Goal: Task Accomplishment & Management: Manage account settings

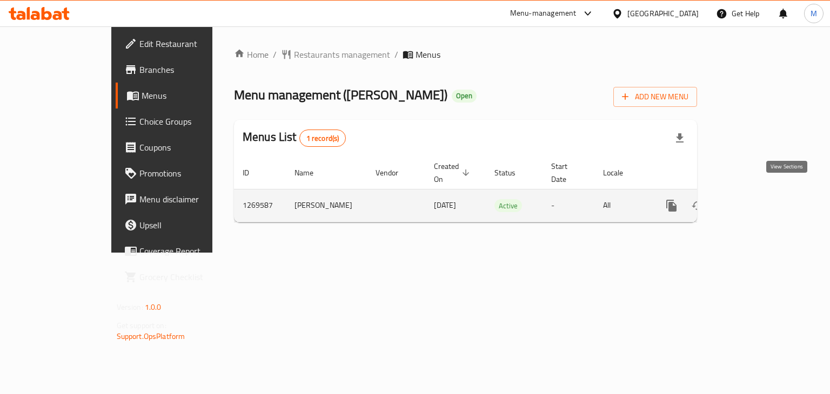
click at [756, 199] on icon "enhanced table" at bounding box center [749, 205] width 13 height 13
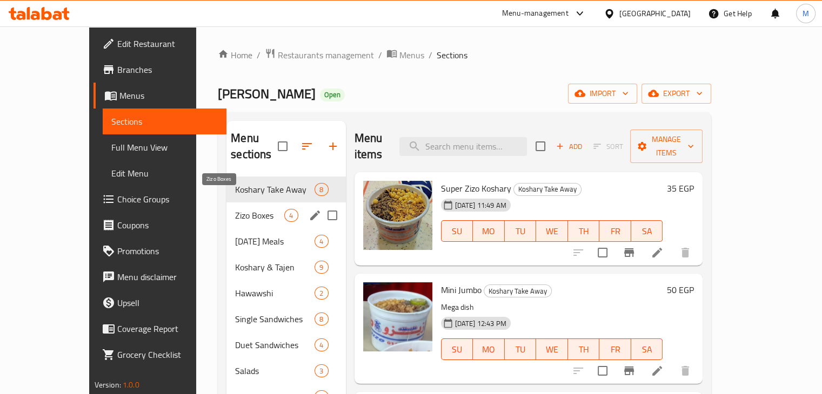
click at [237, 209] on span "Zizo Boxes" at bounding box center [259, 215] width 49 height 13
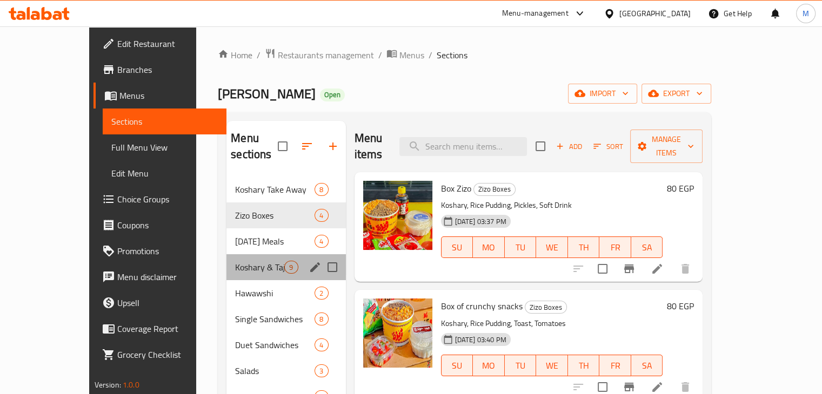
click at [231, 254] on div "Koshary & Tajen 9" at bounding box center [285, 267] width 119 height 26
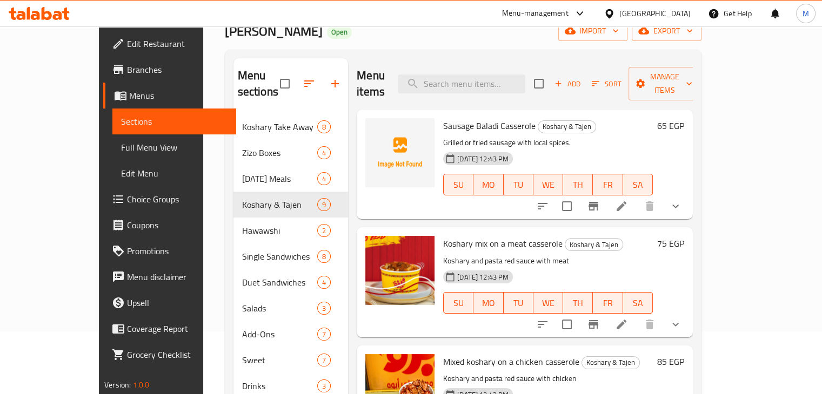
scroll to position [62, 0]
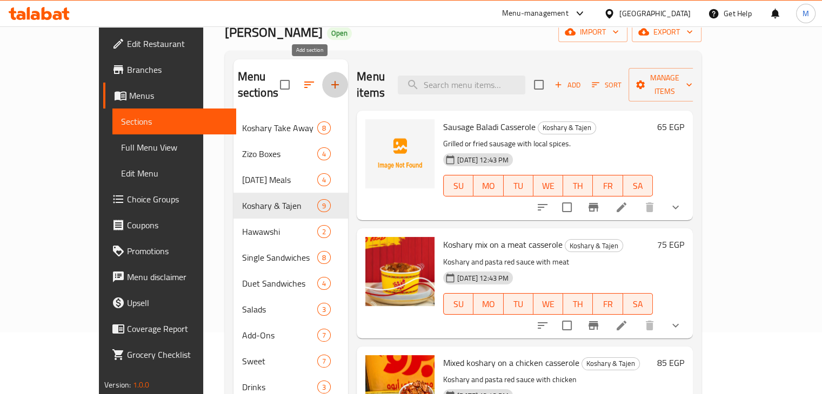
click at [328, 80] on icon "button" at bounding box center [334, 84] width 13 height 13
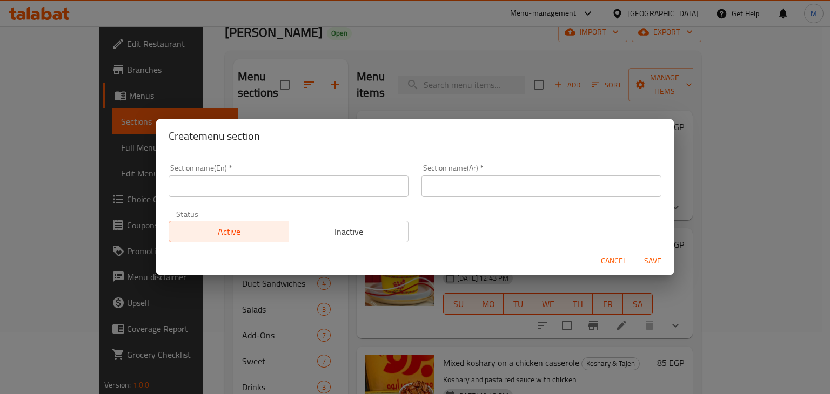
click at [290, 187] on input "text" at bounding box center [289, 187] width 240 height 22
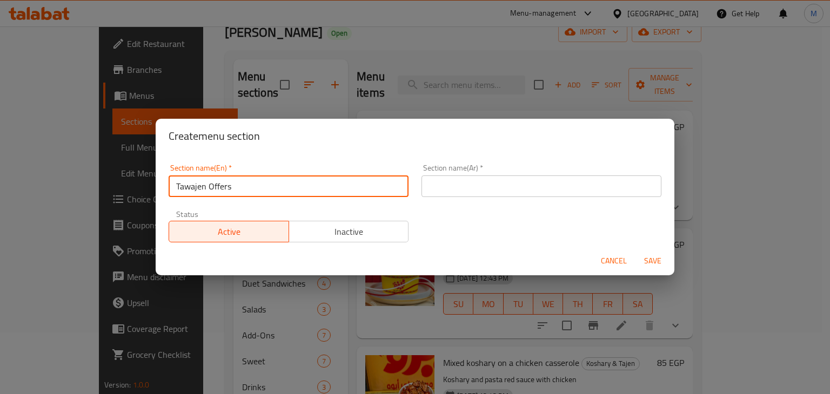
type input "Tawajen Offers"
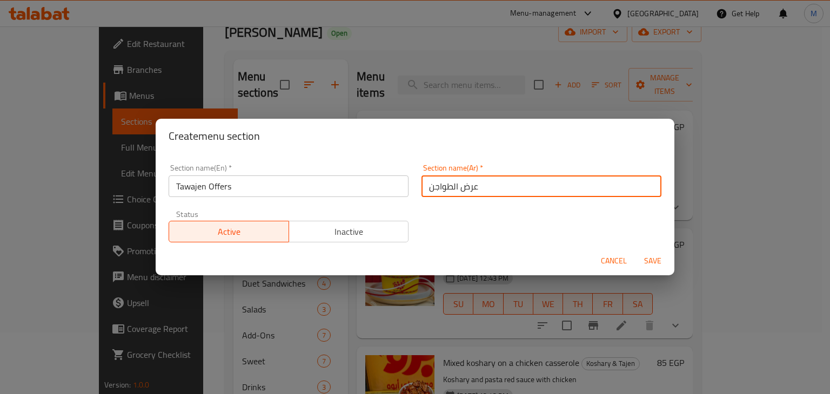
type input "عرض الطواجن"
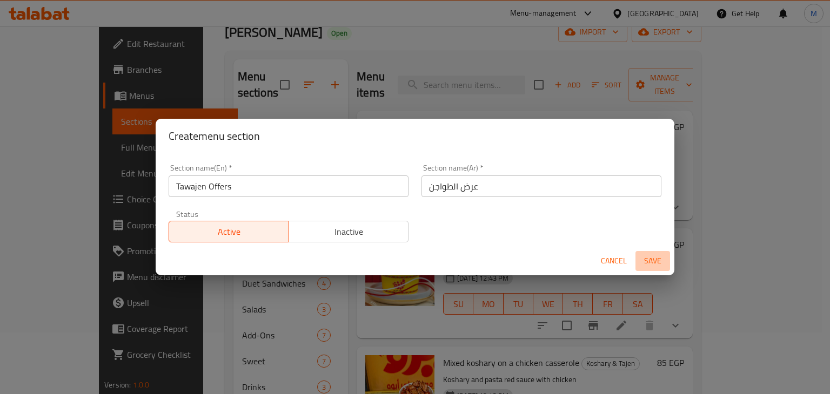
click at [657, 254] on span "Save" at bounding box center [653, 261] width 26 height 14
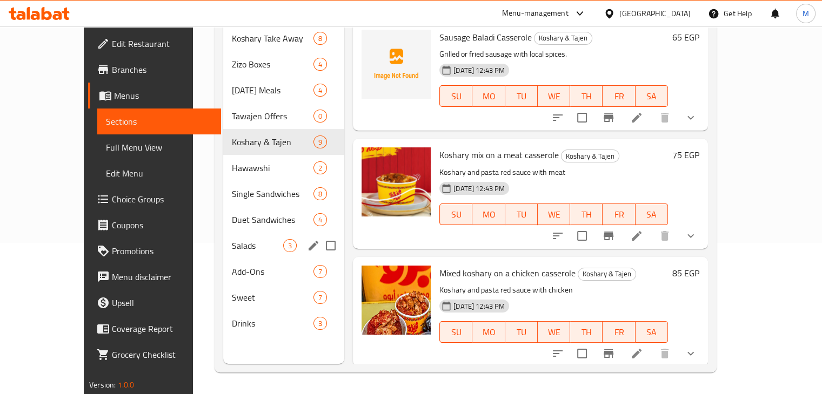
scroll to position [0, 0]
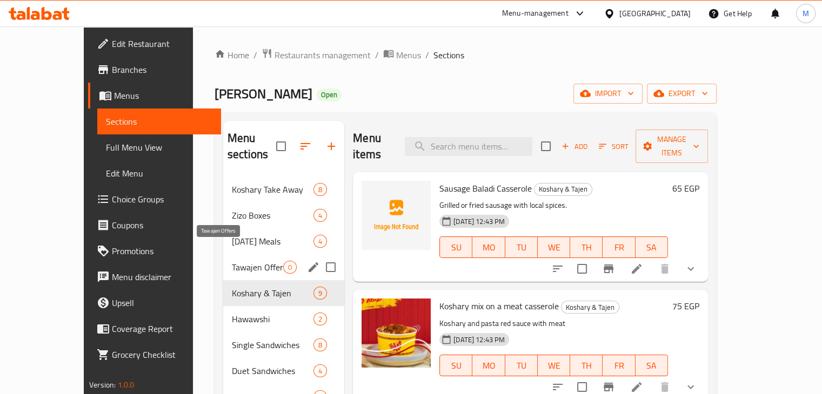
click at [244, 261] on span "Tawajen Offers" at bounding box center [257, 267] width 51 height 13
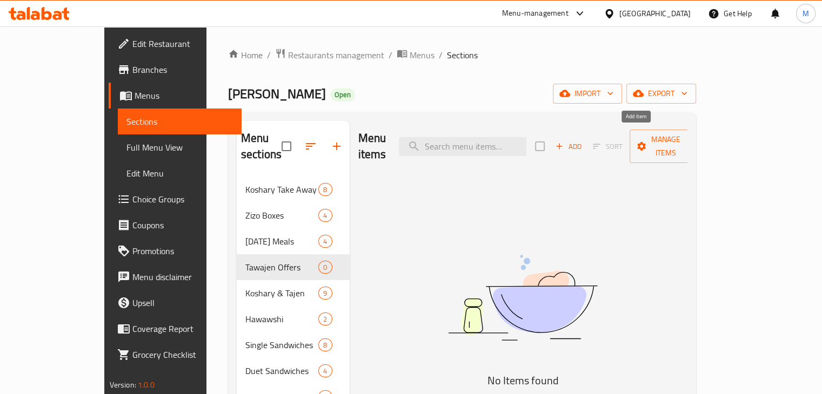
click at [583, 140] on span "Add" at bounding box center [568, 146] width 29 height 12
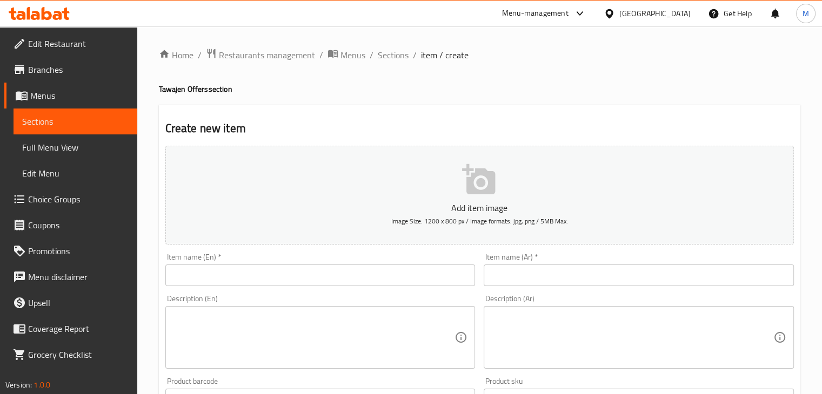
click at [278, 273] on input "text" at bounding box center [320, 276] width 310 height 22
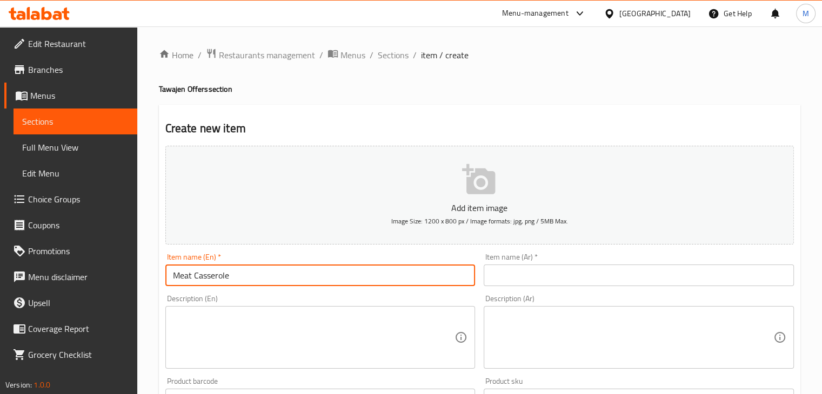
type input "Meat Casserole"
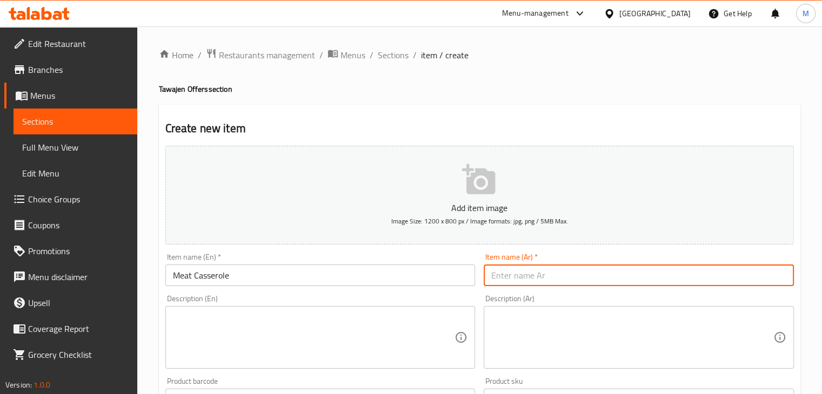
click at [551, 277] on input "text" at bounding box center [638, 276] width 310 height 22
type input "عرض طاجن لحمة"
click at [386, 313] on textarea at bounding box center [314, 337] width 282 height 51
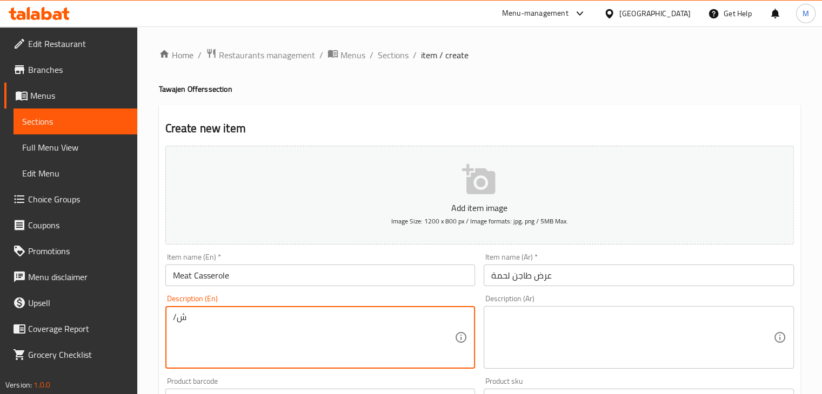
type textarea "/"
type textarea "ل"
type textarea "Tajin Lahma & Pickles and fried bread"
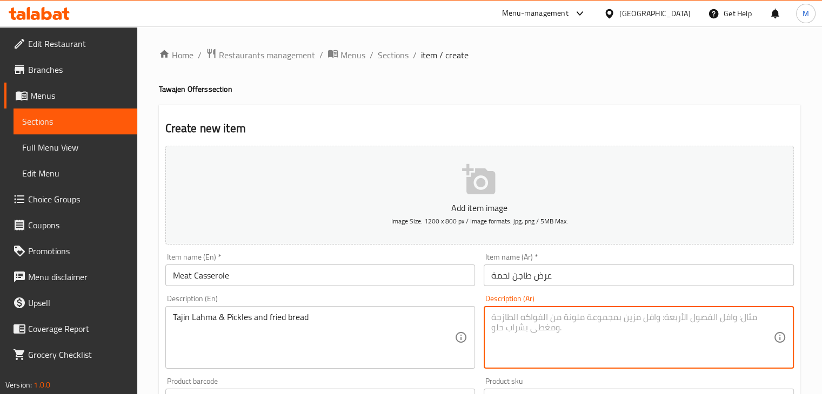
click at [600, 353] on textarea at bounding box center [632, 337] width 282 height 51
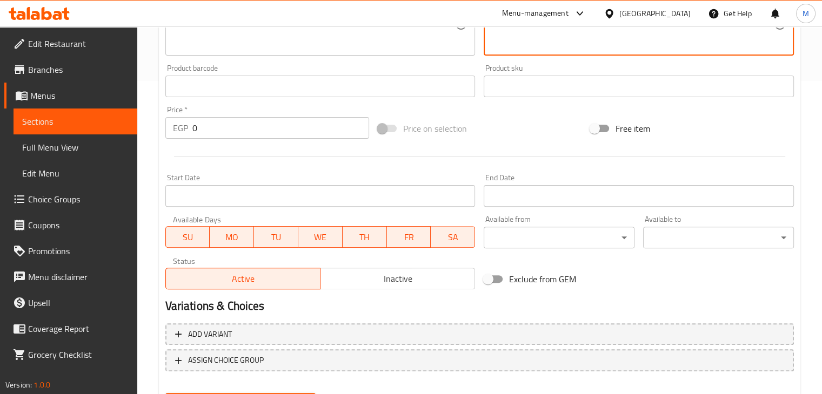
scroll to position [318, 0]
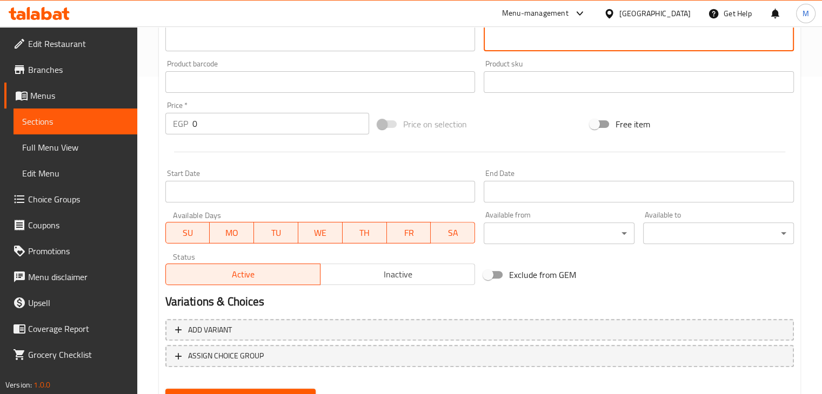
type textarea "طاجن لحمة و مخلل و عيش محمص"
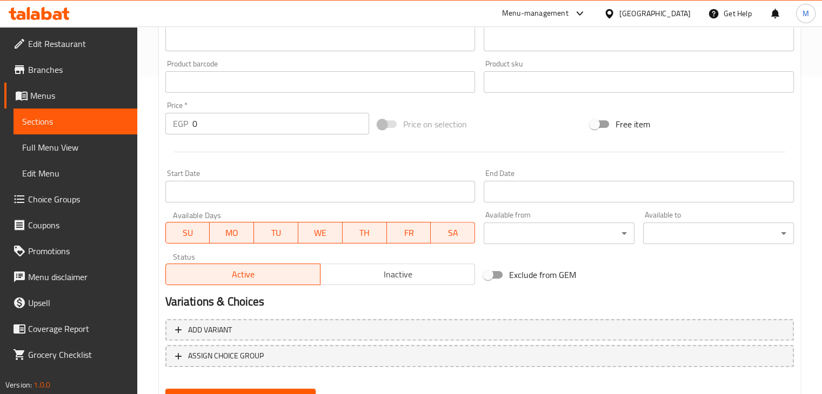
click at [235, 111] on div "Price   * EGP 0 Price *" at bounding box center [267, 118] width 204 height 33
click at [205, 119] on input "0" at bounding box center [280, 124] width 177 height 22
type input "85"
click at [242, 158] on div at bounding box center [479, 152] width 637 height 26
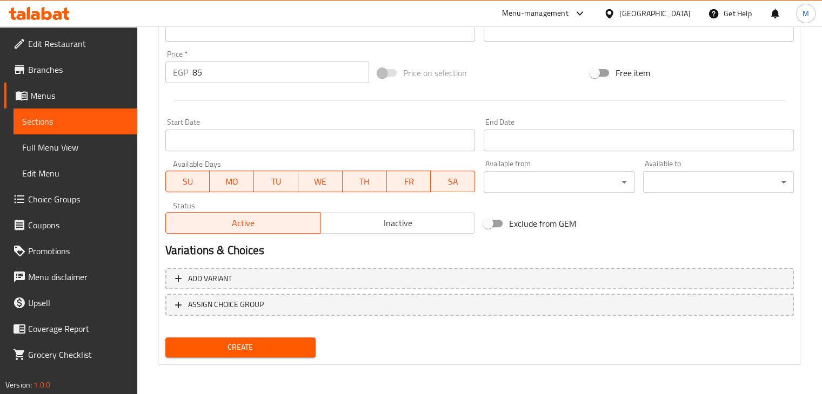
click at [267, 351] on span "Create" at bounding box center [240, 348] width 133 height 14
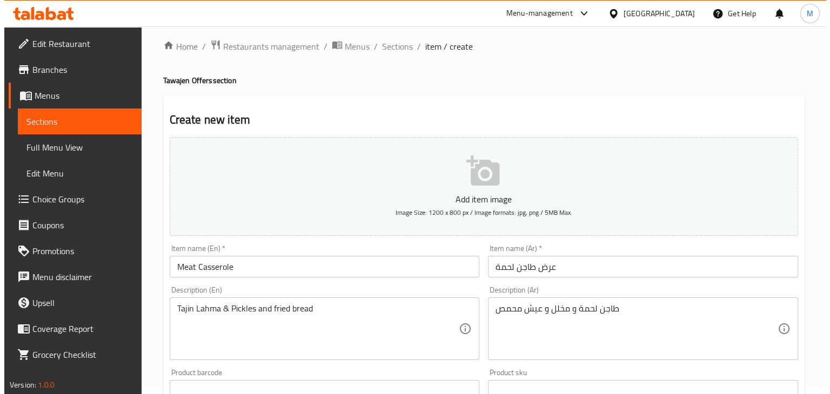
scroll to position [0, 0]
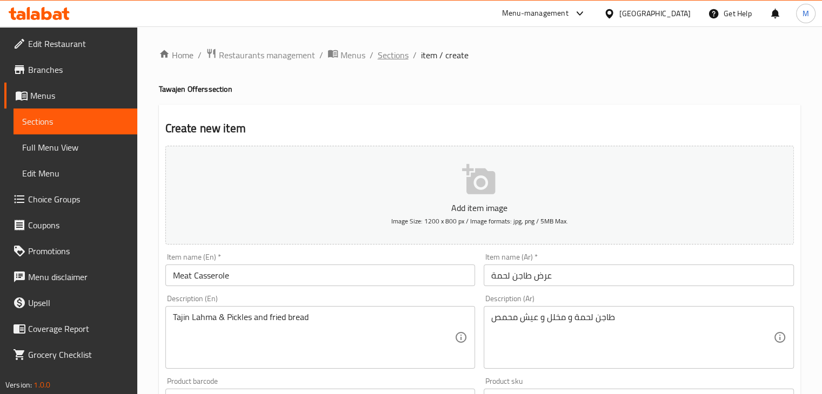
click at [393, 53] on span "Sections" at bounding box center [393, 55] width 31 height 13
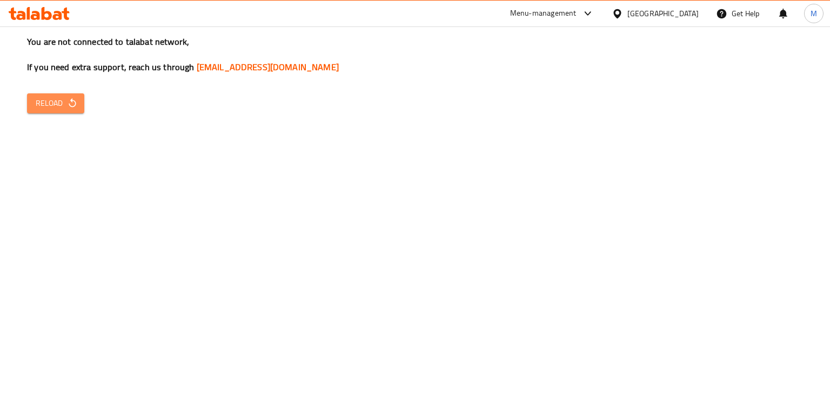
click at [67, 96] on button "Reload" at bounding box center [55, 103] width 57 height 20
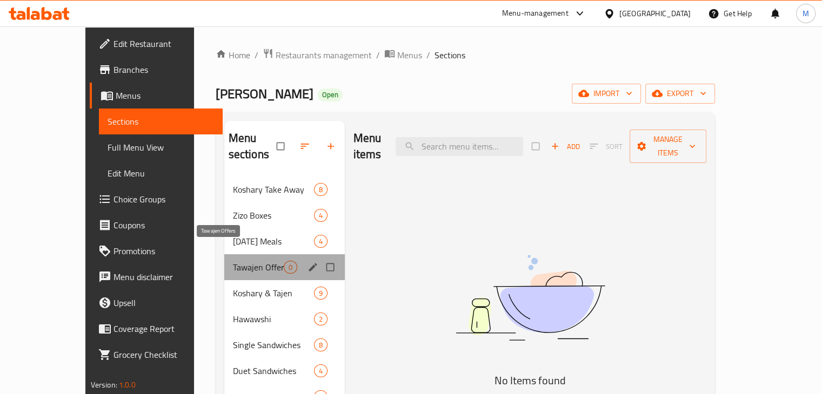
click at [233, 261] on span "Tawajen Offers" at bounding box center [258, 267] width 51 height 13
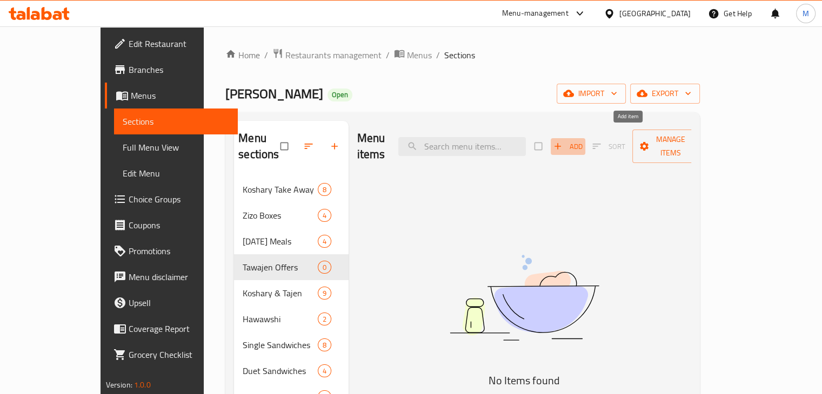
click at [563, 141] on icon "button" at bounding box center [557, 146] width 11 height 11
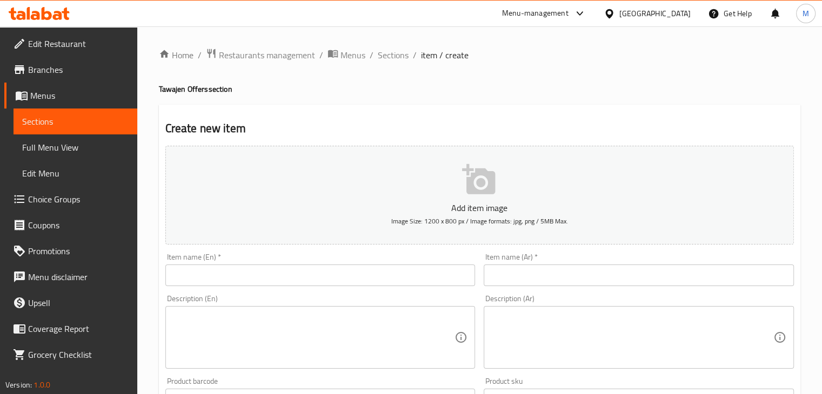
drag, startPoint x: 186, startPoint y: 1, endPoint x: 408, endPoint y: 110, distance: 247.1
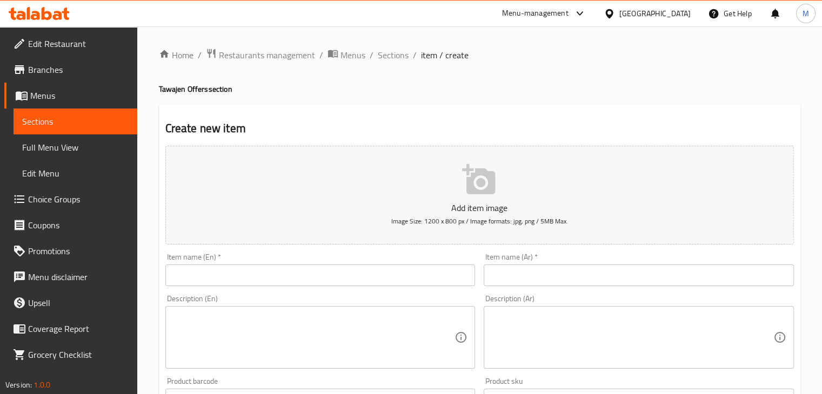
click at [236, 282] on input "text" at bounding box center [320, 276] width 310 height 22
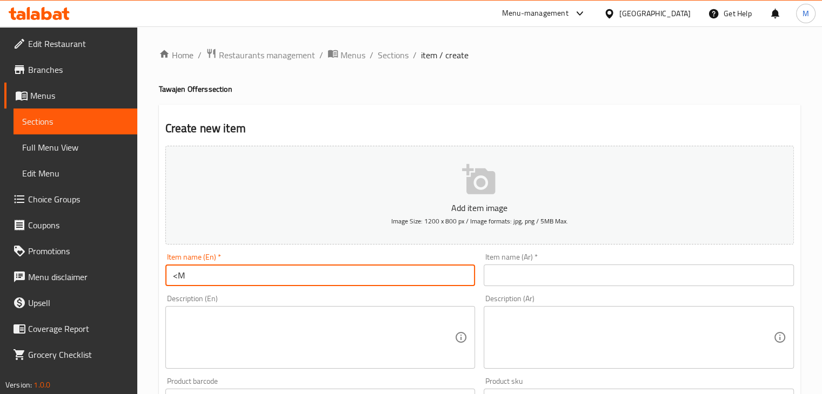
type input "<"
type input "Meat Casserole"
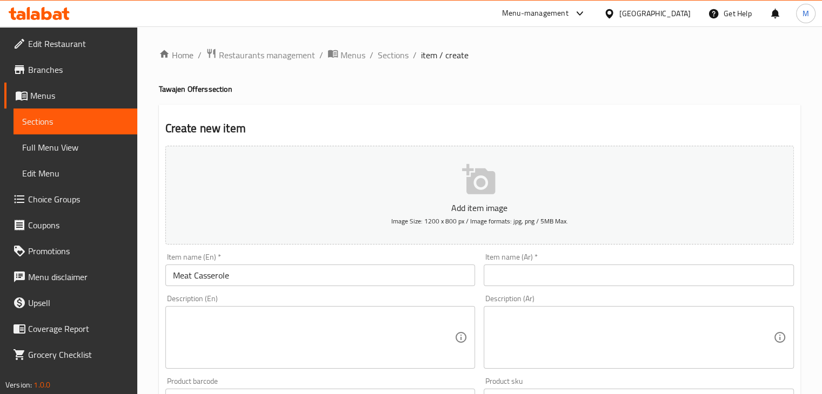
click at [521, 262] on div "Item name (Ar)   * Item name (Ar) *" at bounding box center [638, 269] width 310 height 33
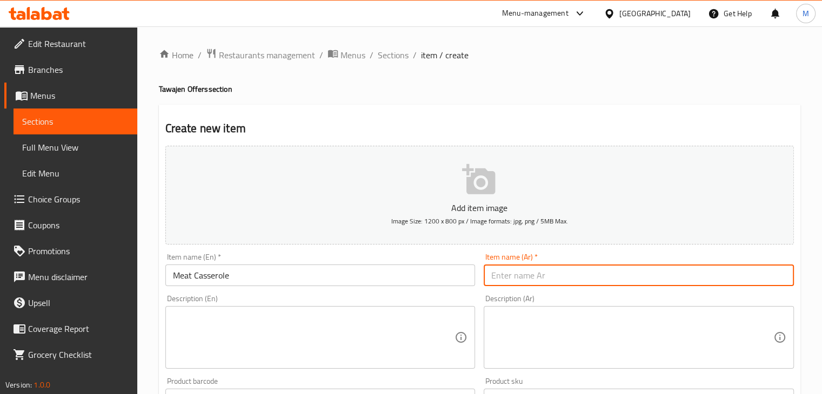
click at [521, 270] on input "text" at bounding box center [638, 276] width 310 height 22
type input "طاجن لحمة"
click at [265, 337] on textarea at bounding box center [314, 337] width 282 height 51
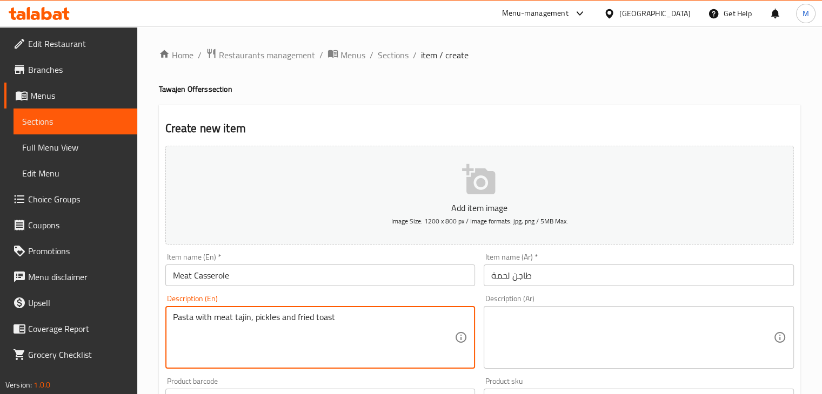
type textarea "Pasta with meat tajin, pickles and fried toast"
click at [523, 328] on textarea at bounding box center [632, 337] width 282 height 51
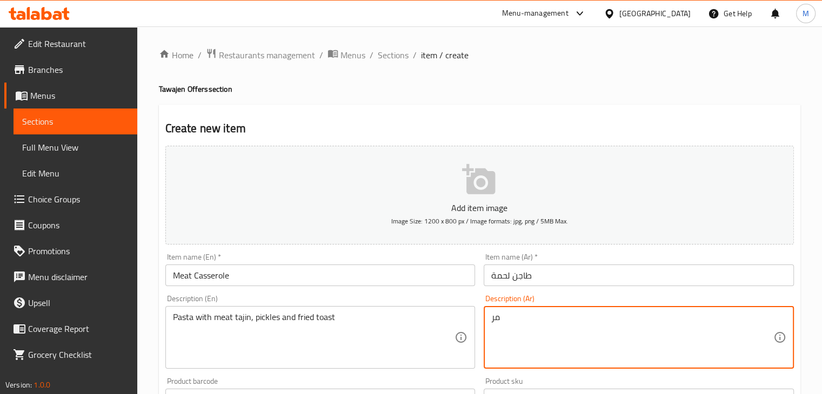
type textarea "م"
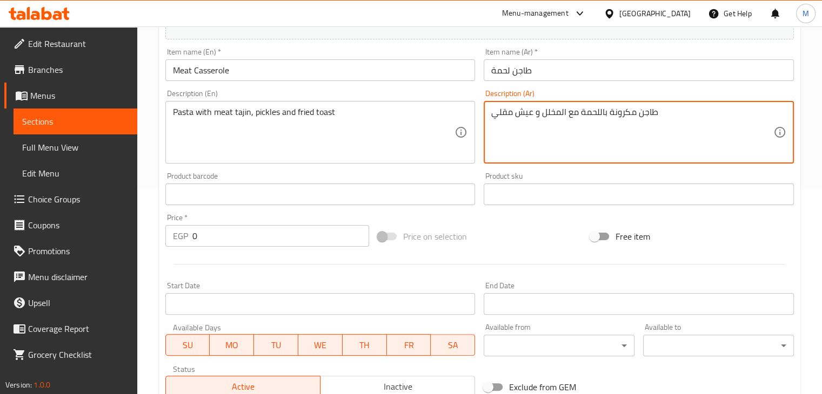
scroll to position [369, 0]
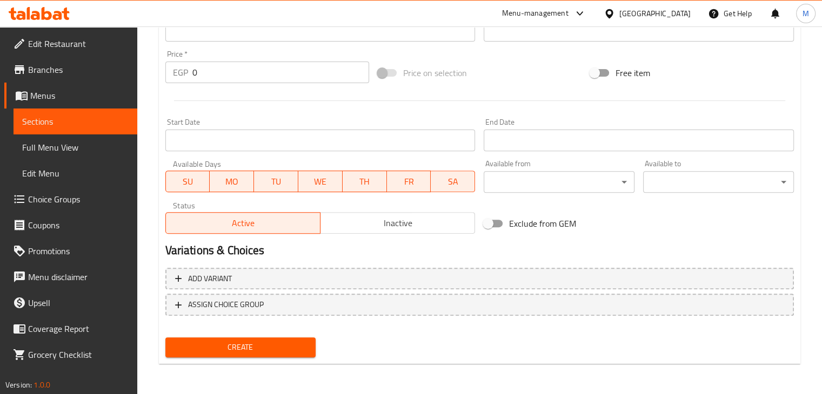
type textarea "طاجن مكرونة باللحمة مع المخلل و عيش مقلي"
click at [226, 77] on input "0" at bounding box center [280, 73] width 177 height 22
type input "85"
click at [238, 361] on div "Create" at bounding box center [240, 347] width 159 height 29
click at [246, 353] on span "Create" at bounding box center [240, 348] width 133 height 14
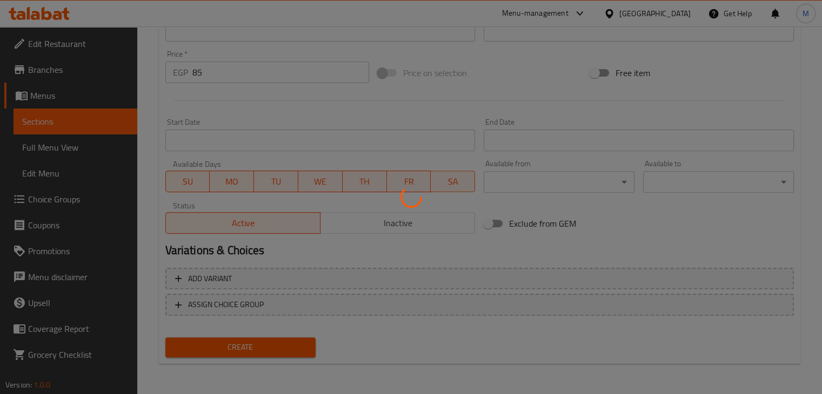
type input "0"
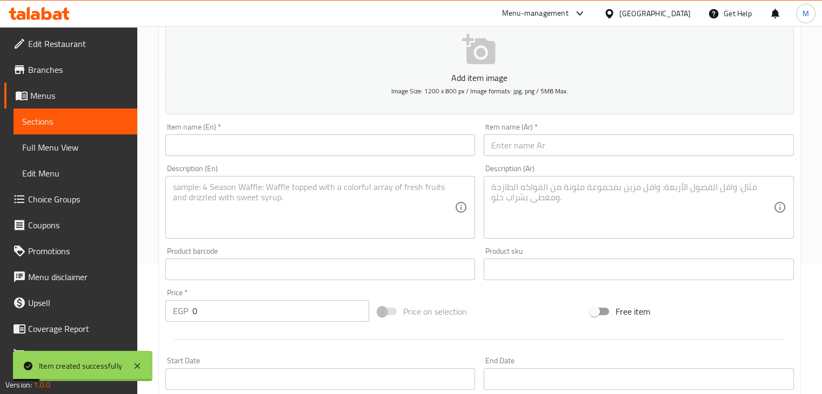
scroll to position [126, 0]
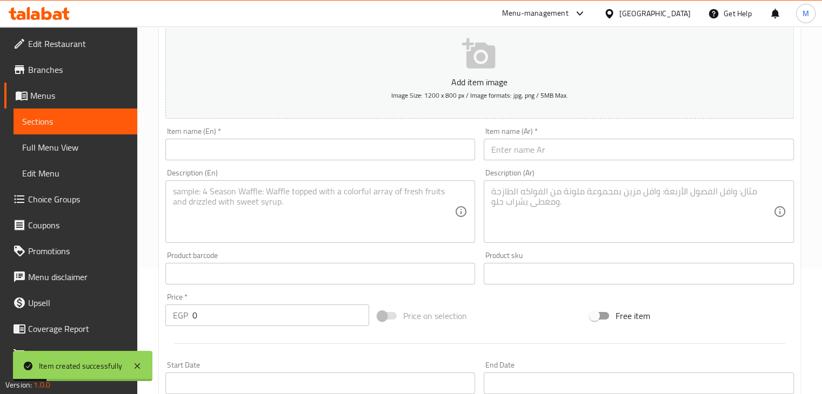
click at [243, 147] on input "text" at bounding box center [320, 150] width 310 height 22
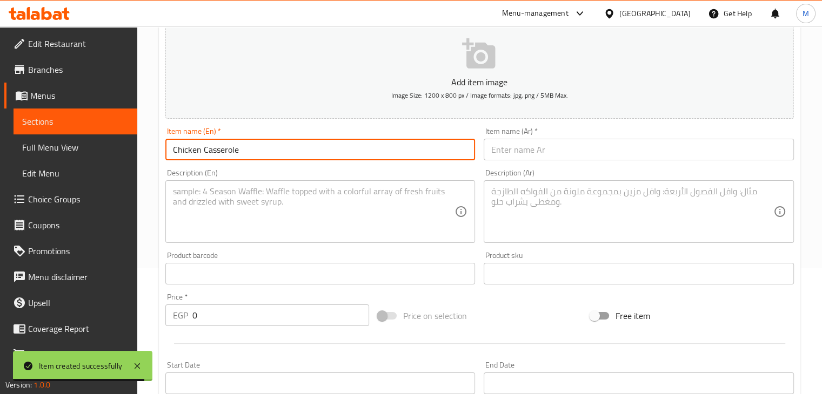
type input "Chicken Casserole"
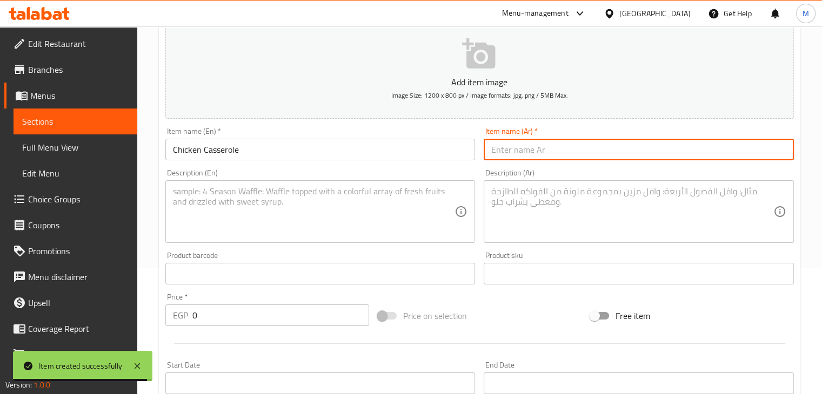
click at [529, 150] on input "text" at bounding box center [638, 150] width 310 height 22
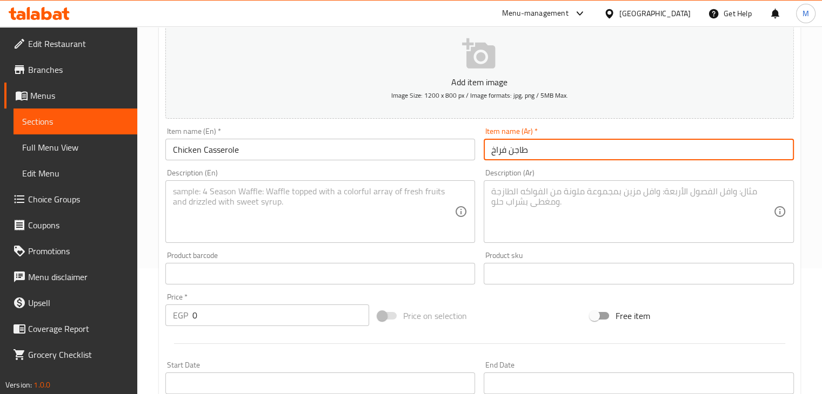
type input "طاجن فراخ"
click at [462, 172] on div "Description (En) Description (En)" at bounding box center [320, 206] width 310 height 74
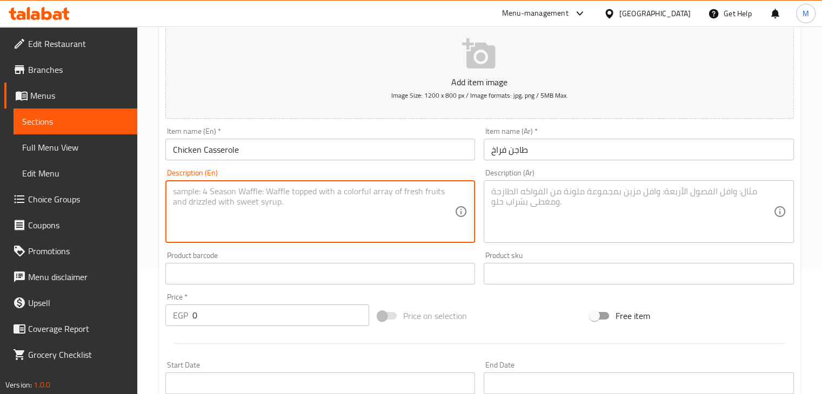
click at [296, 209] on textarea at bounding box center [314, 211] width 282 height 51
type textarea "Chicken tajin with pasta, pickles and fried toast"
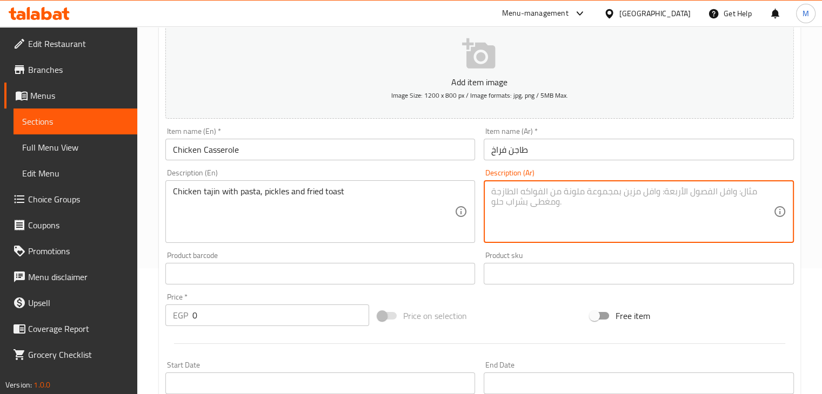
click at [604, 225] on textarea at bounding box center [632, 211] width 282 height 51
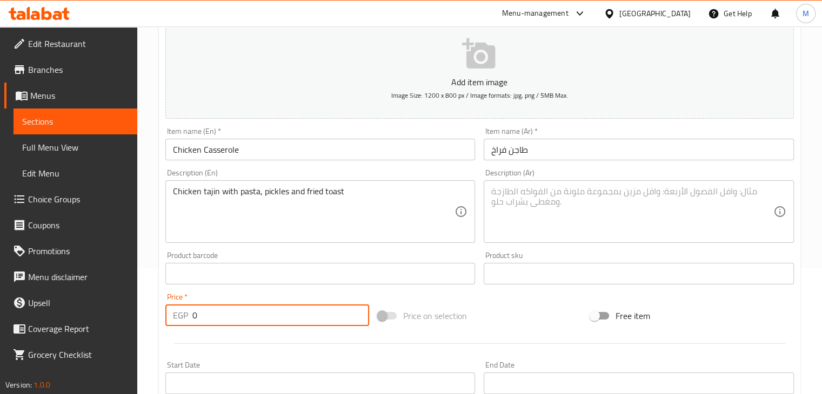
click at [224, 311] on input "0" at bounding box center [280, 316] width 177 height 22
type input "90"
click at [542, 201] on textarea at bounding box center [632, 211] width 282 height 51
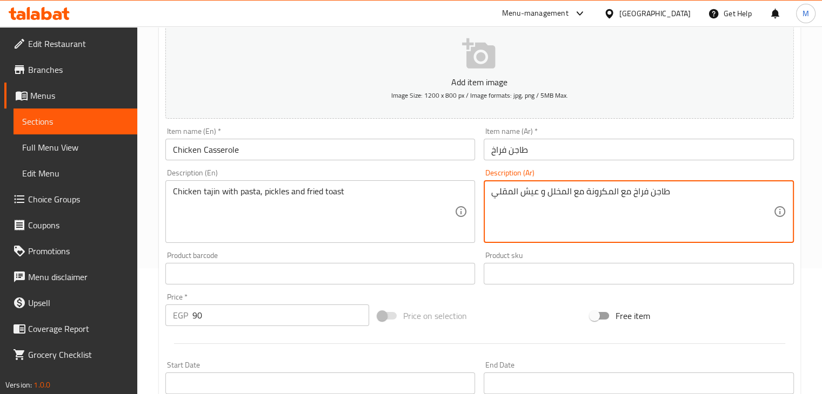
type textarea "طاجن فراخ مع المكرونة مع المخلل و عيش المقلي"
click at [434, 166] on div "Description (En) Chicken tajin with pasta, pickles and fried toast Description …" at bounding box center [320, 206] width 319 height 83
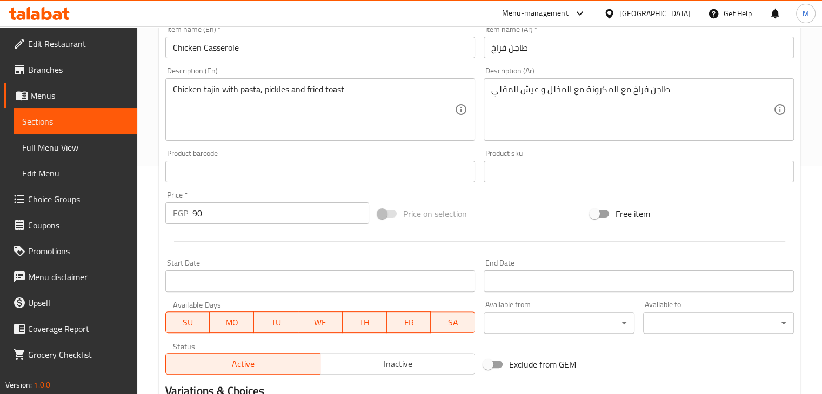
scroll to position [369, 0]
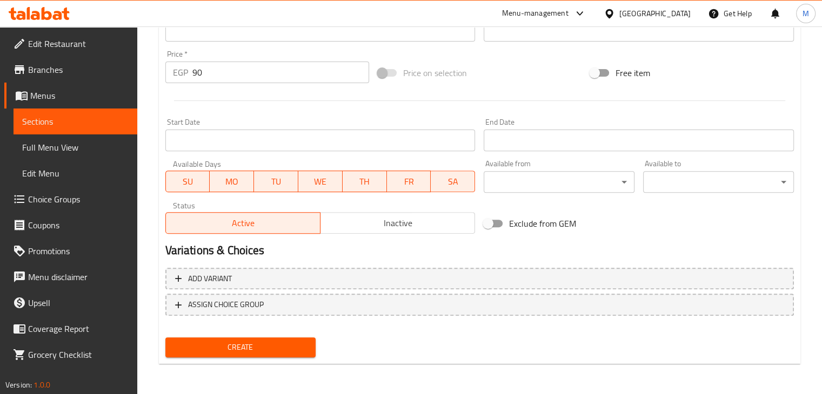
click at [236, 351] on span "Create" at bounding box center [240, 348] width 133 height 14
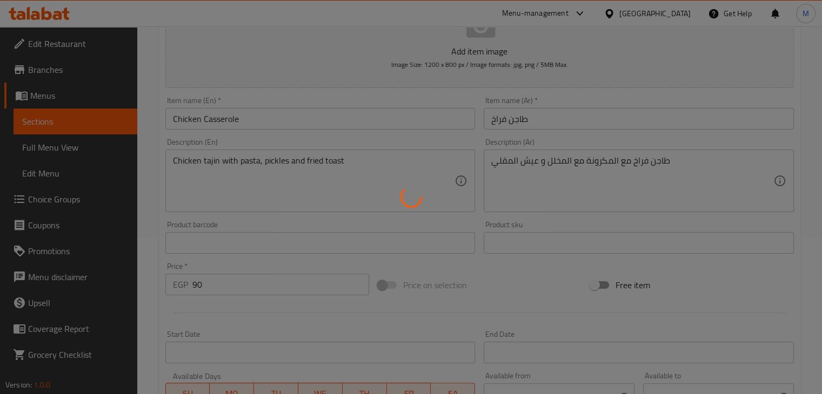
scroll to position [154, 0]
type input "0"
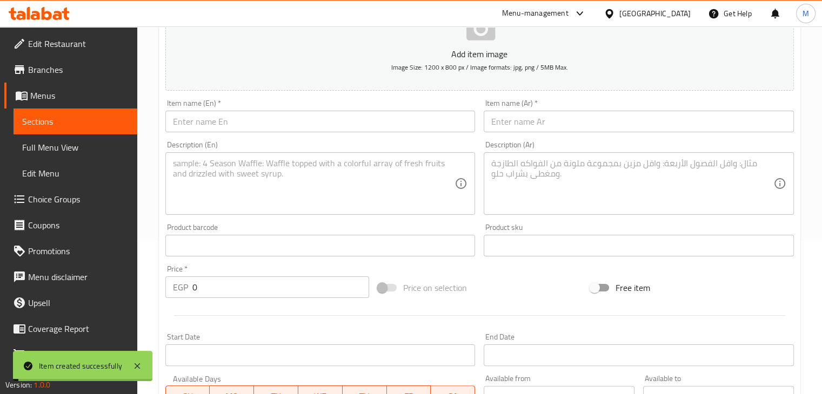
click at [273, 122] on input "text" at bounding box center [320, 122] width 310 height 22
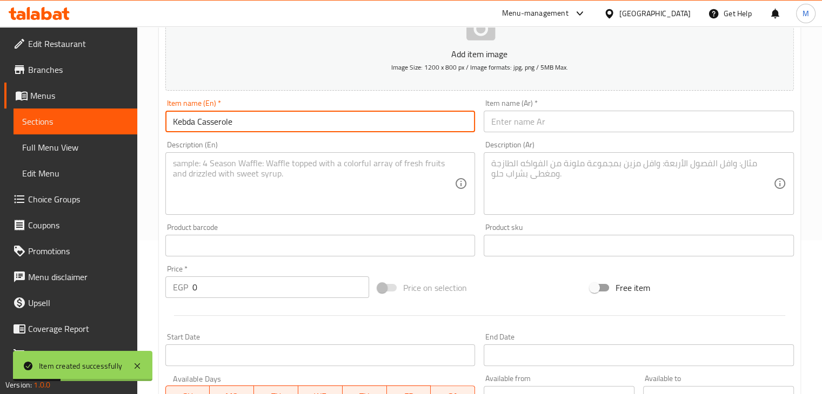
type input "Kebda Casserole"
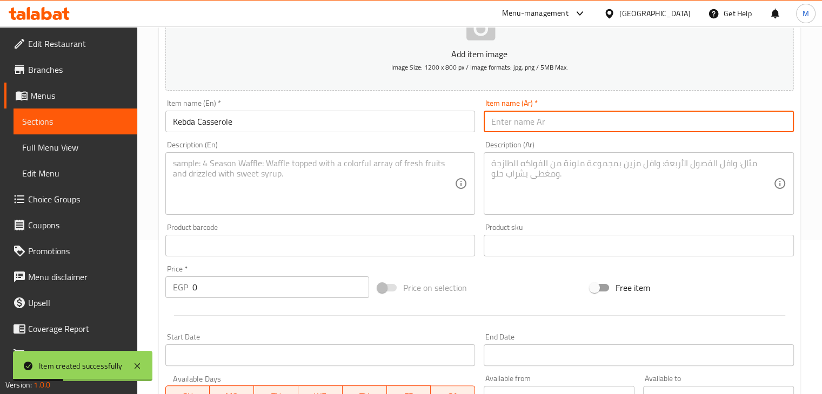
click at [573, 116] on input "text" at bounding box center [638, 122] width 310 height 22
type input "طاجن كبدة"
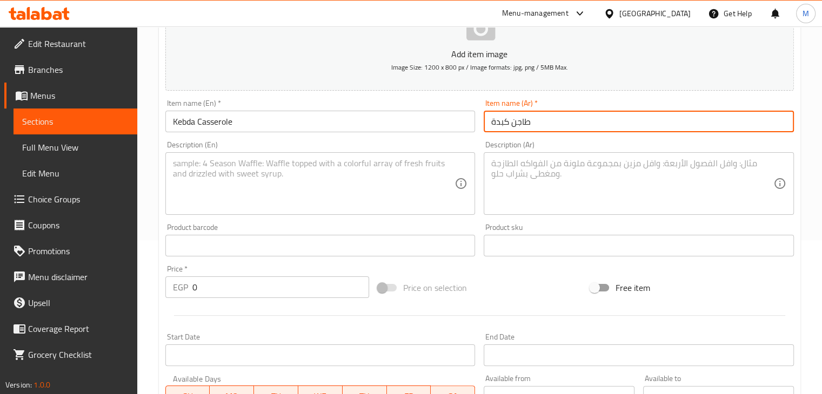
click at [341, 164] on textarea at bounding box center [314, 183] width 282 height 51
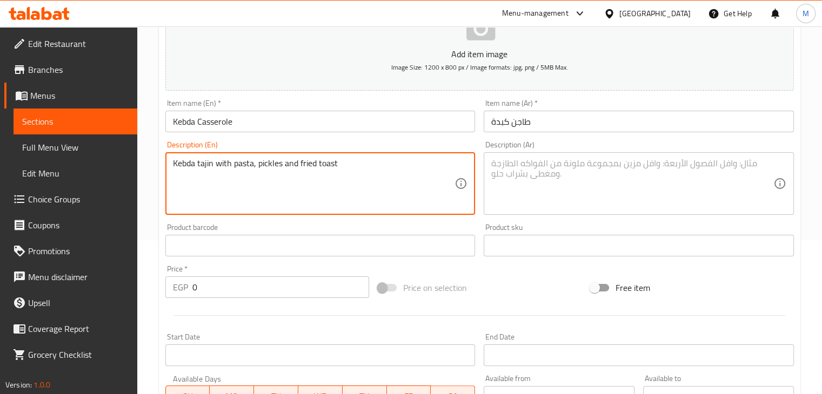
type textarea "Kebda tajin with pasta, pickles and fried toast"
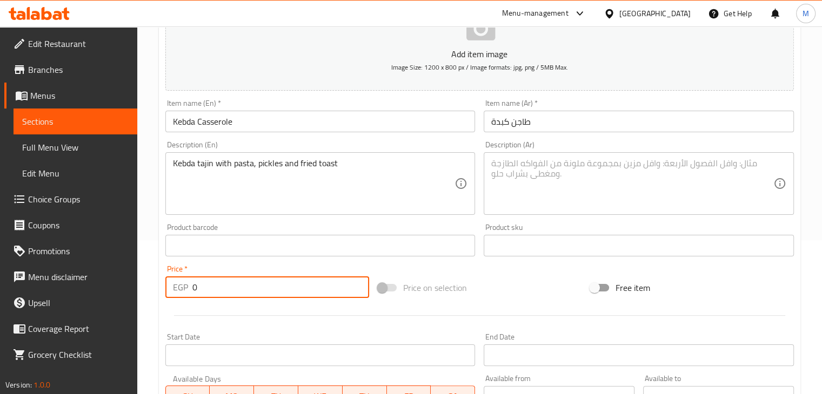
click at [212, 285] on input "0" at bounding box center [280, 288] width 177 height 22
type input "75"
click at [579, 177] on textarea at bounding box center [632, 183] width 282 height 51
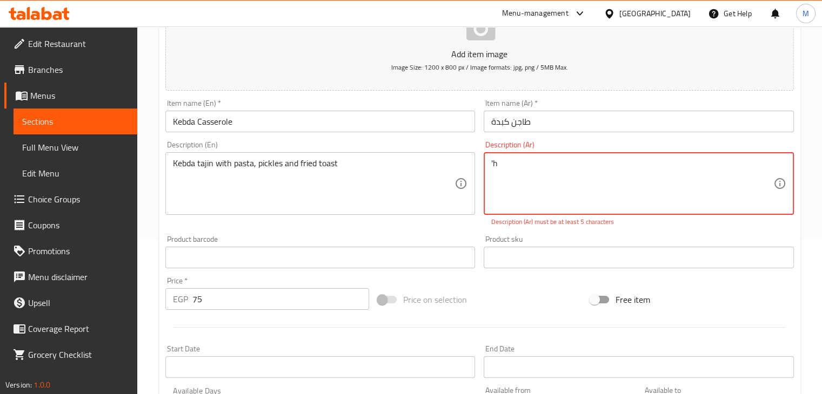
type textarea "'"
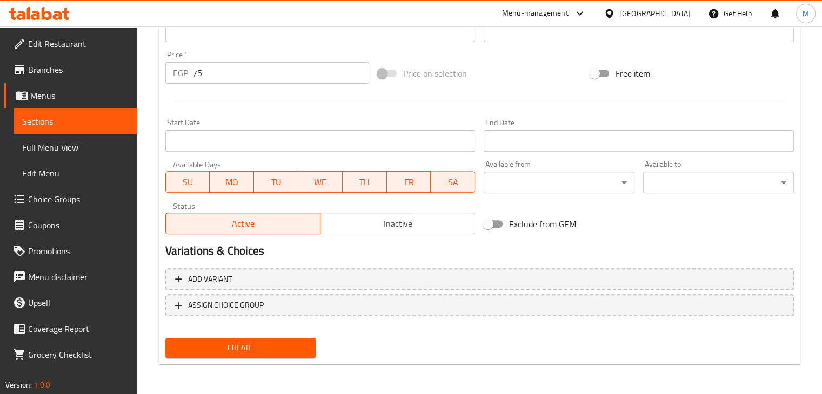
scroll to position [369, 0]
type textarea "طاجن مكرونة بالكبدة مع المخلل و العيش المقلي"
click at [246, 338] on button "Create" at bounding box center [240, 348] width 151 height 20
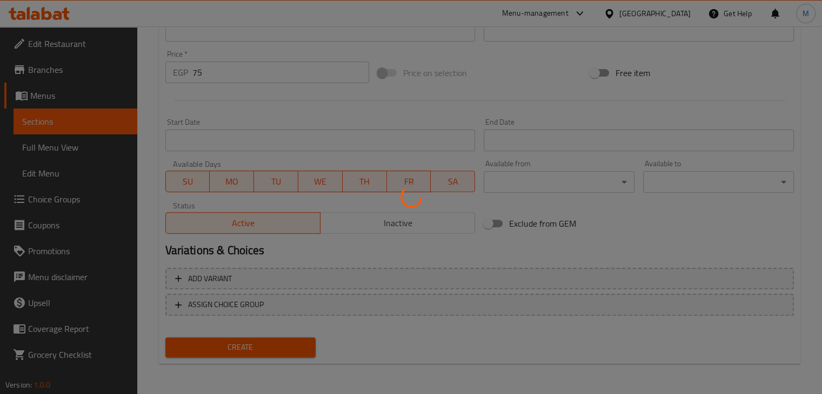
type input "0"
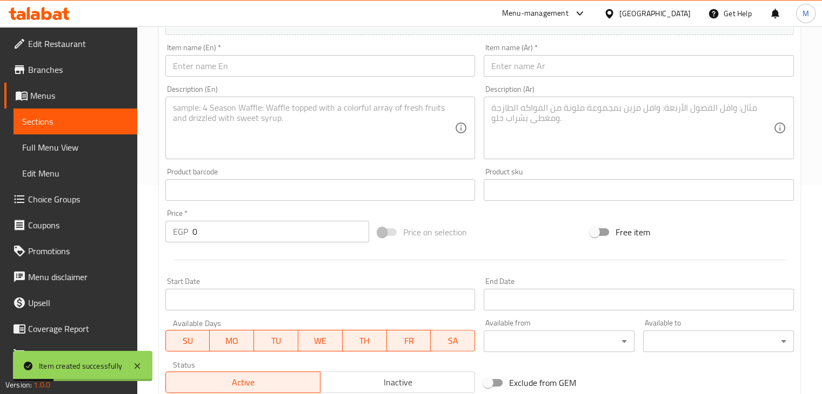
scroll to position [185, 0]
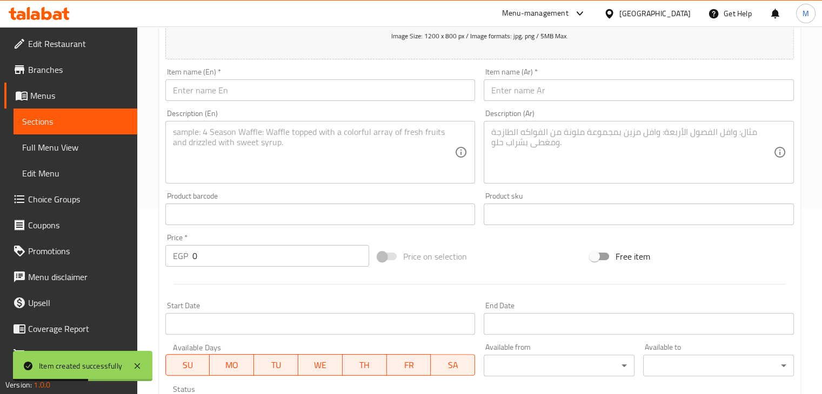
click at [252, 93] on input "text" at bounding box center [320, 90] width 310 height 22
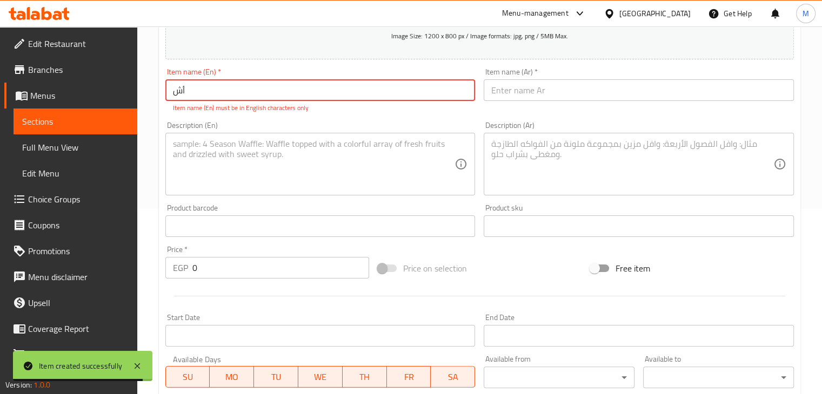
type input "أ"
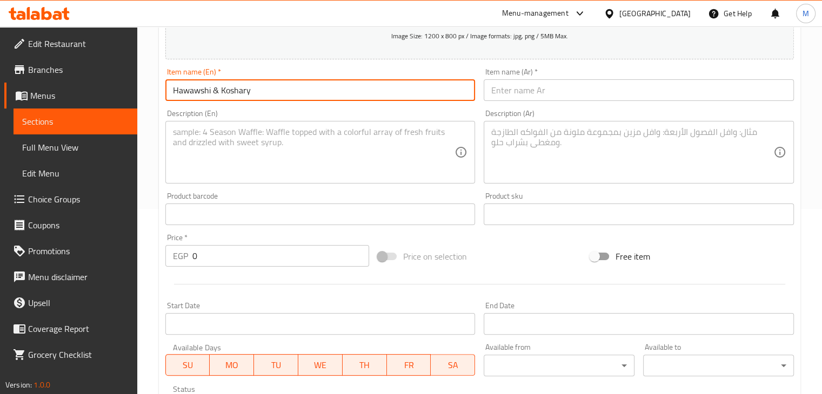
type input "Hawawshi & Koshary"
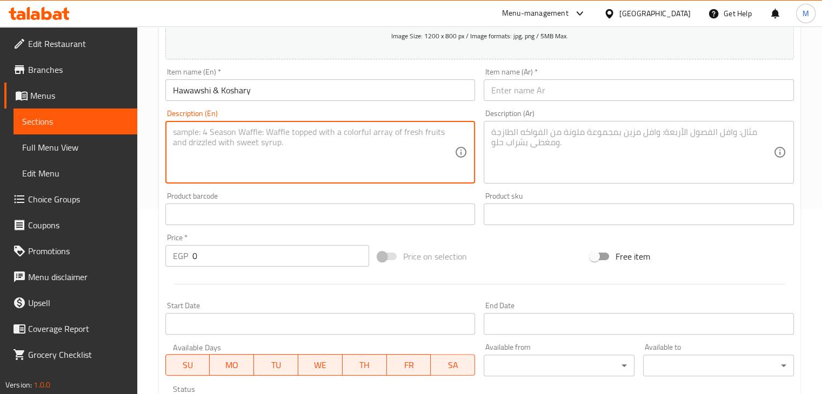
click at [307, 133] on textarea at bounding box center [314, 152] width 282 height 51
type textarea "Minced meat in a baladi bread & [PERSON_NAME]"
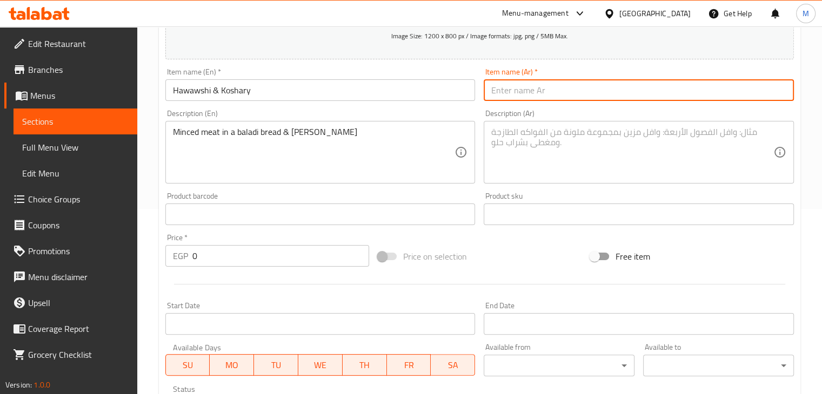
click at [522, 96] on input "text" at bounding box center [638, 90] width 310 height 22
type input "حواوشي & كشري"
click at [546, 180] on div "Description (Ar)" at bounding box center [638, 152] width 310 height 63
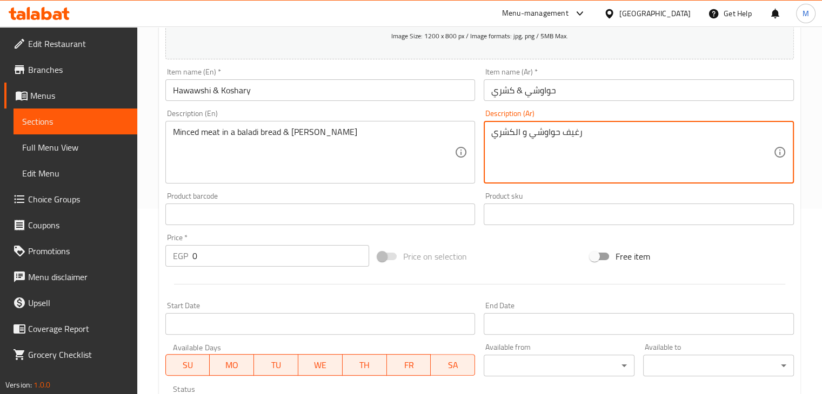
scroll to position [369, 0]
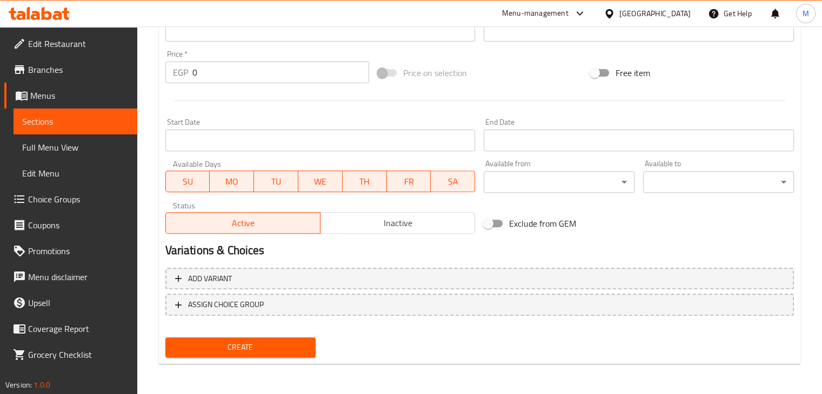
type textarea "رغيف حواوشي و الكشري"
click at [243, 89] on div at bounding box center [479, 101] width 637 height 26
click at [248, 82] on input "0" at bounding box center [280, 73] width 177 height 22
type input "75"
click at [300, 122] on div "Start Date Start Date" at bounding box center [320, 134] width 310 height 33
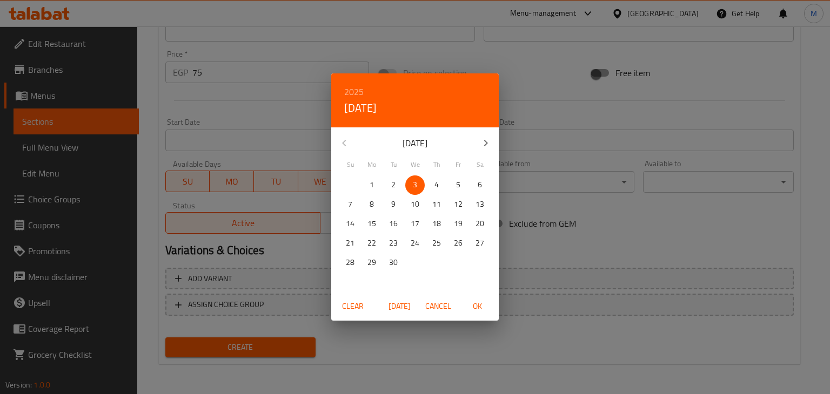
click at [284, 124] on div "2025 Wed, Sep [DATE] Mo Tu We Th Fr Sa 31 1 2 3 4 5 6 7 8 9 10 11 12 13 14 15 1…" at bounding box center [415, 197] width 830 height 394
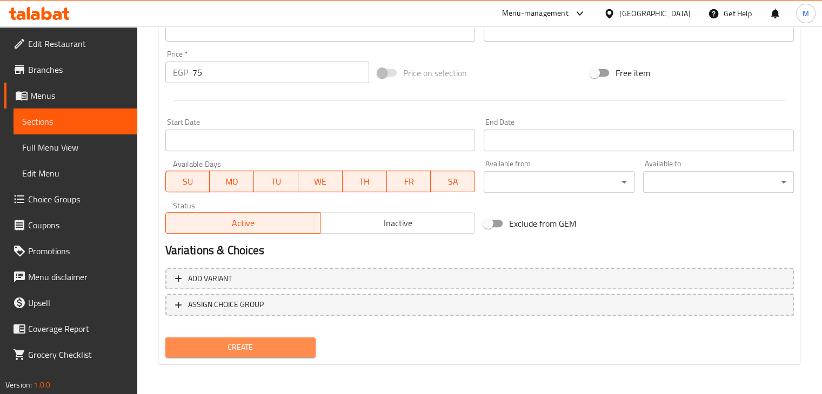
click at [244, 342] on span "Create" at bounding box center [240, 348] width 133 height 14
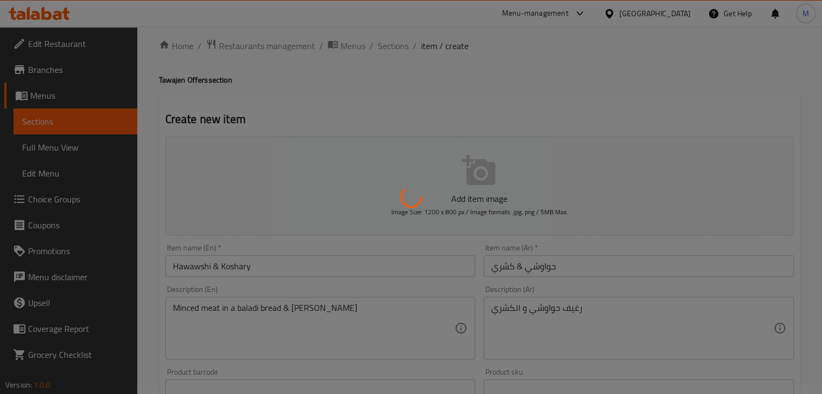
scroll to position [0, 0]
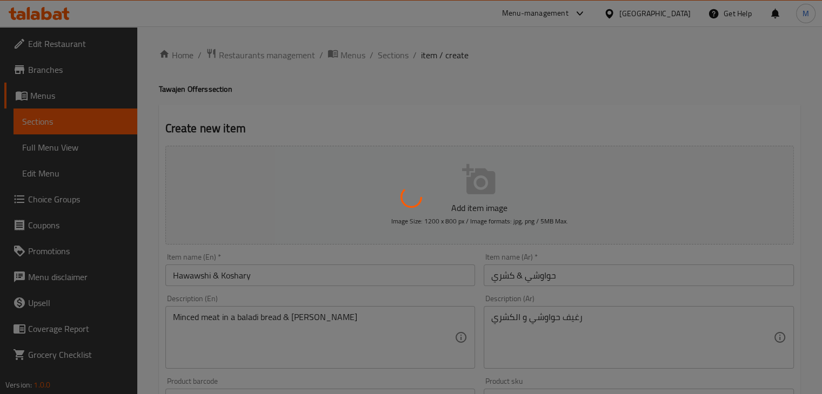
type input "0"
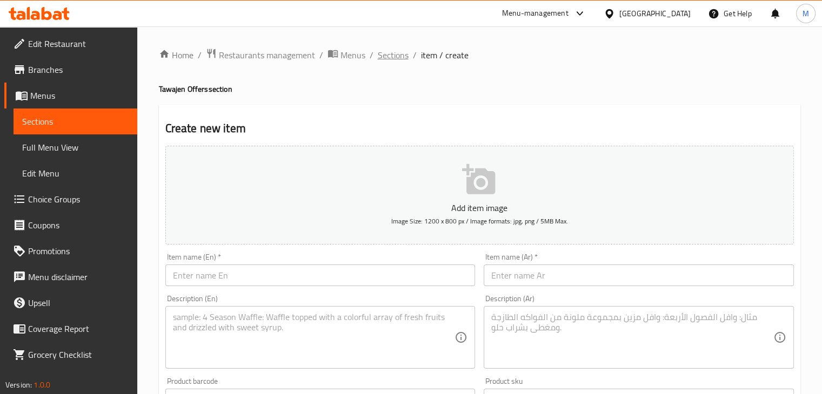
click at [391, 58] on span "Sections" at bounding box center [393, 55] width 31 height 13
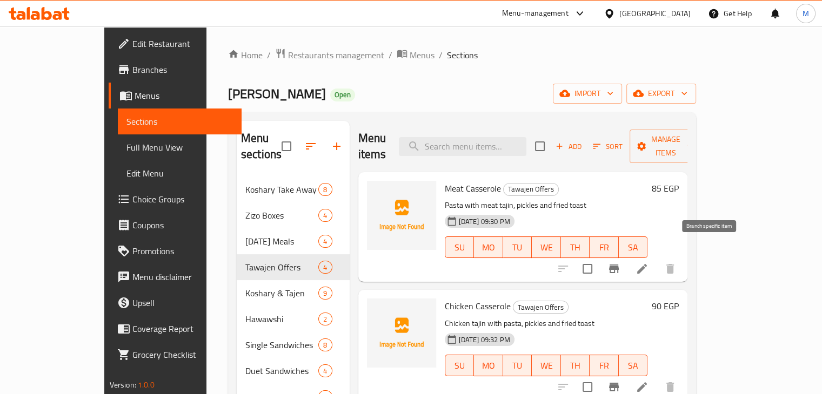
click at [619, 265] on icon "Branch-specific-item" at bounding box center [614, 269] width 10 height 9
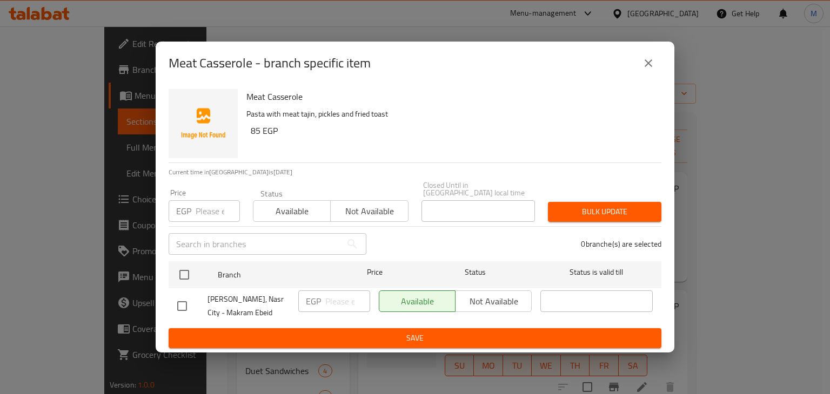
drag, startPoint x: 707, startPoint y: 253, endPoint x: 650, endPoint y: 141, distance: 125.6
click at [650, 141] on div "Meat Casserole - branch specific item Meat Casserole Pasta with meat tajin, pic…" at bounding box center [415, 197] width 830 height 394
click at [640, 121] on p "Pasta with meat tajin, pickles and fried toast" at bounding box center [449, 114] width 406 height 14
click at [651, 66] on icon "close" at bounding box center [648, 63] width 13 height 13
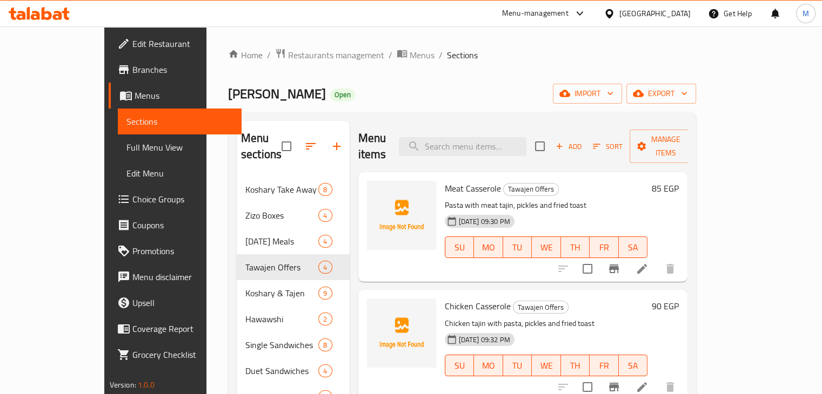
click at [648, 263] on icon at bounding box center [641, 269] width 13 height 13
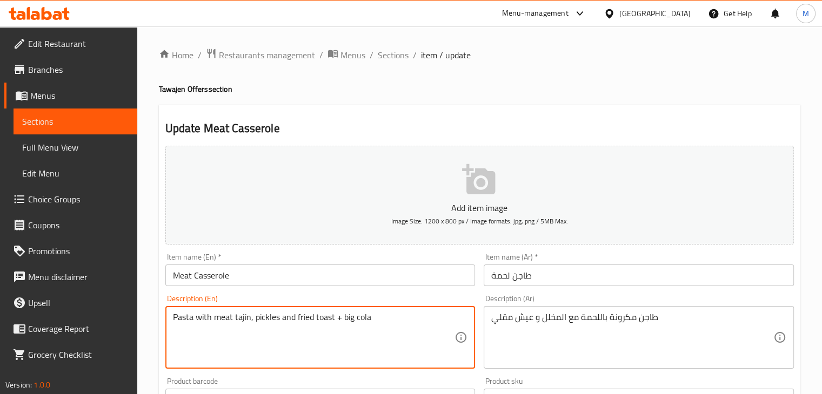
type textarea "Pasta with meat tajin, pickles and fried toast + big cola"
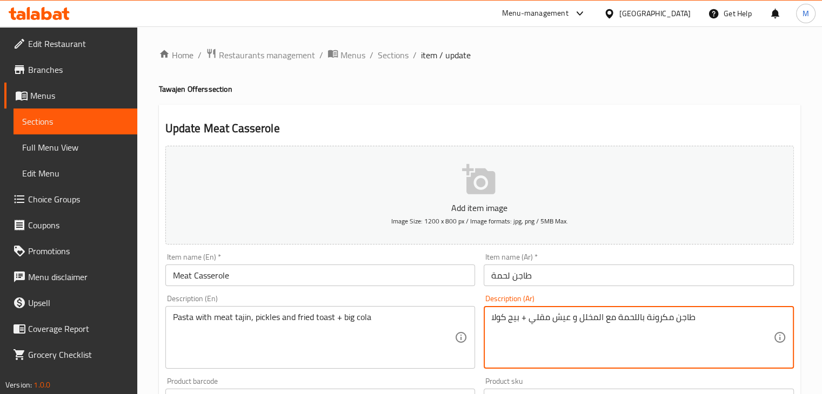
scroll to position [369, 0]
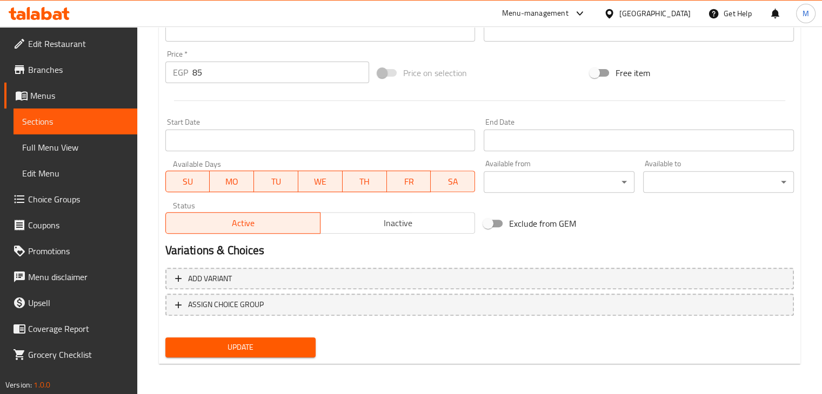
type textarea "طاجن مكرونة باللحمة مع المخلل و عيش مقلي + بيج كولا"
click at [264, 350] on span "Update" at bounding box center [240, 348] width 133 height 14
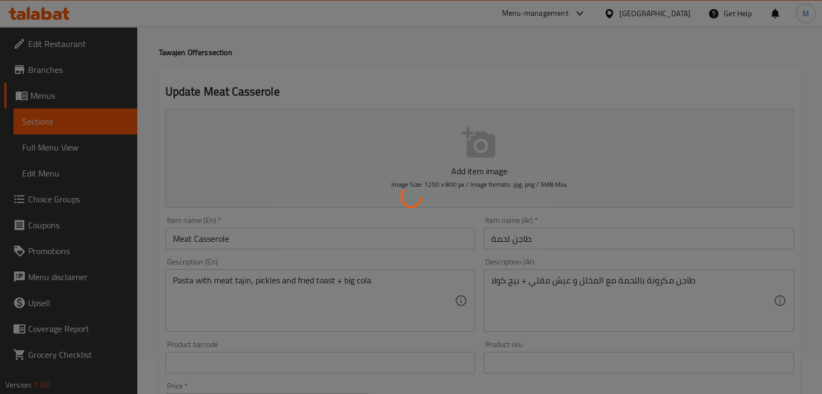
scroll to position [0, 0]
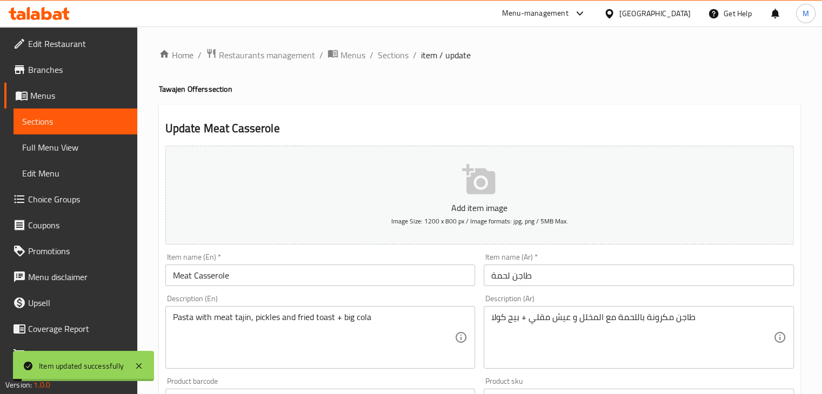
click at [409, 58] on ol "Home / Restaurants management / Menus / Sections / item / update" at bounding box center [479, 55] width 641 height 14
click at [400, 57] on span "Sections" at bounding box center [393, 55] width 31 height 13
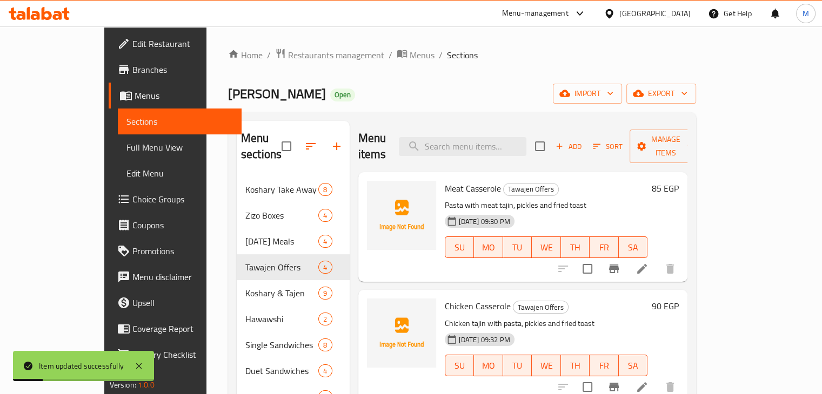
scroll to position [105, 0]
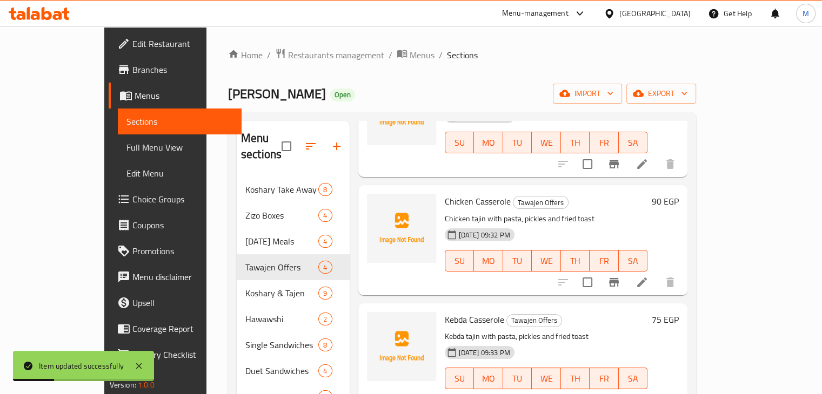
click at [648, 276] on icon at bounding box center [641, 282] width 13 height 13
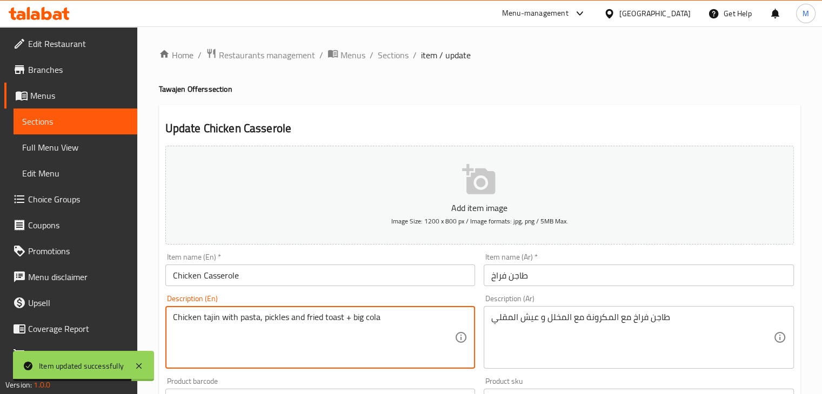
type textarea "Chicken tajin with pasta, pickles and fried toast + big cola"
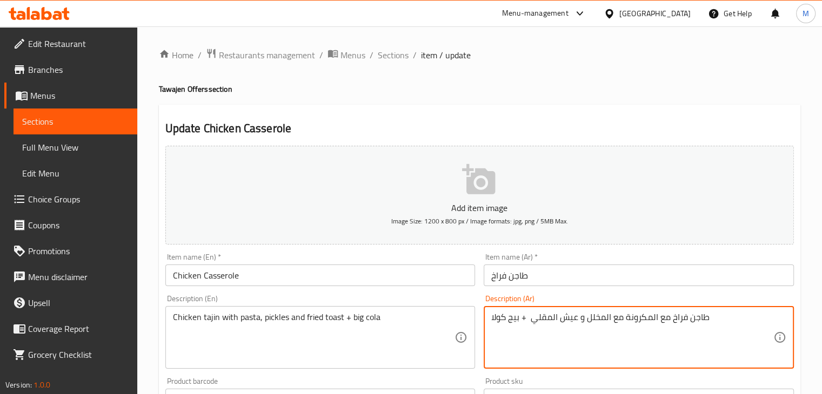
scroll to position [369, 0]
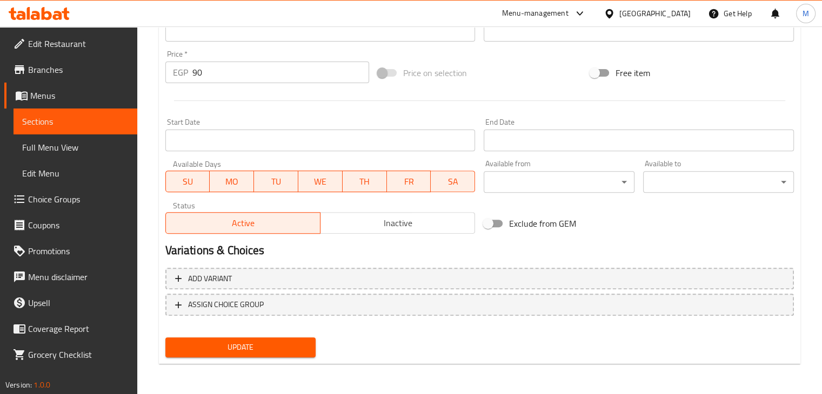
type textarea "طاجن فراخ مع المكرونة مع المخلل و عيش المقلي + بيج كولا"
click at [291, 348] on span "Update" at bounding box center [240, 348] width 133 height 14
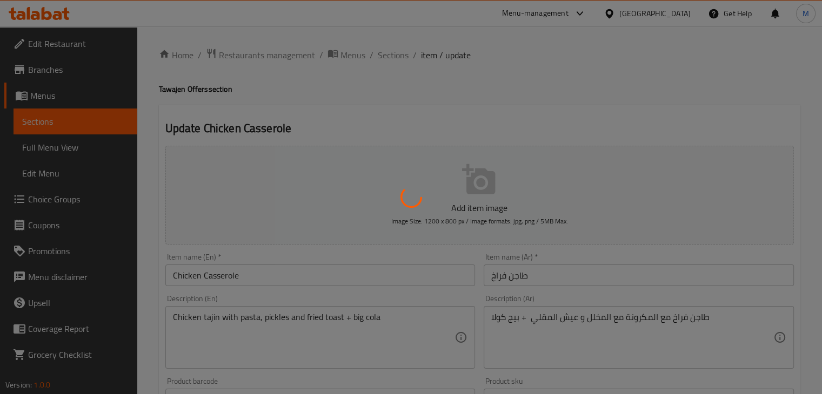
scroll to position [0, 0]
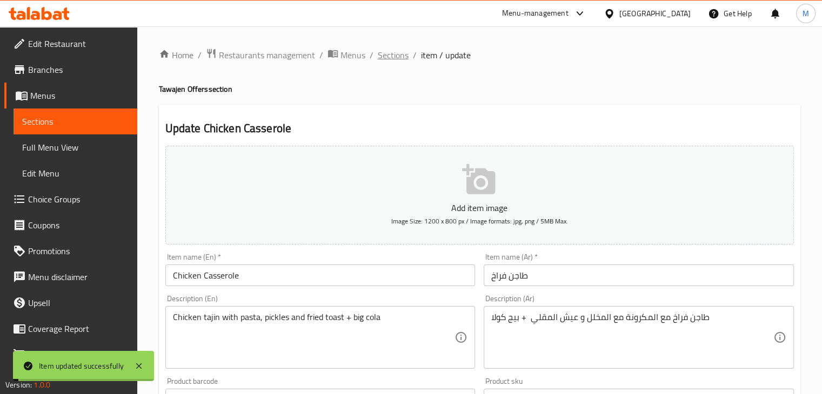
click at [390, 57] on span "Sections" at bounding box center [393, 55] width 31 height 13
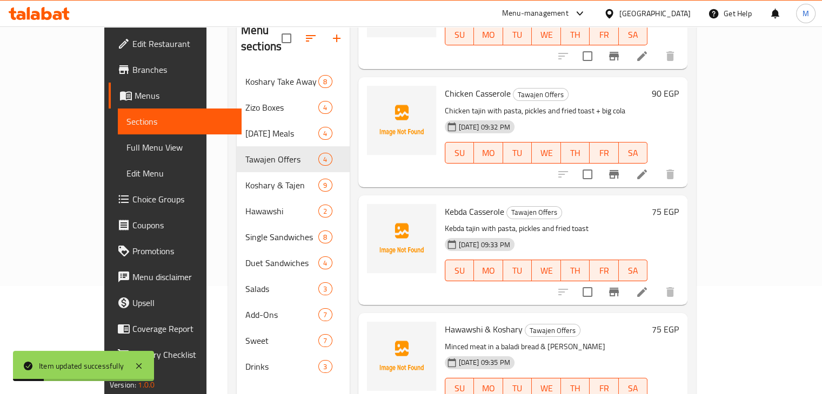
scroll to position [151, 0]
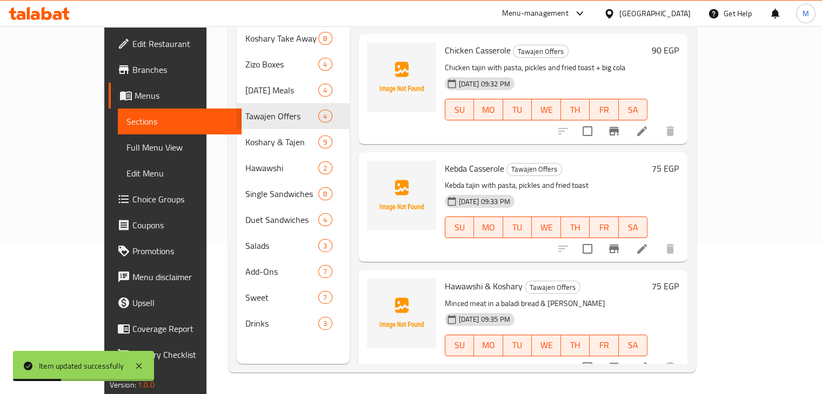
click at [657, 239] on li at bounding box center [642, 248] width 30 height 19
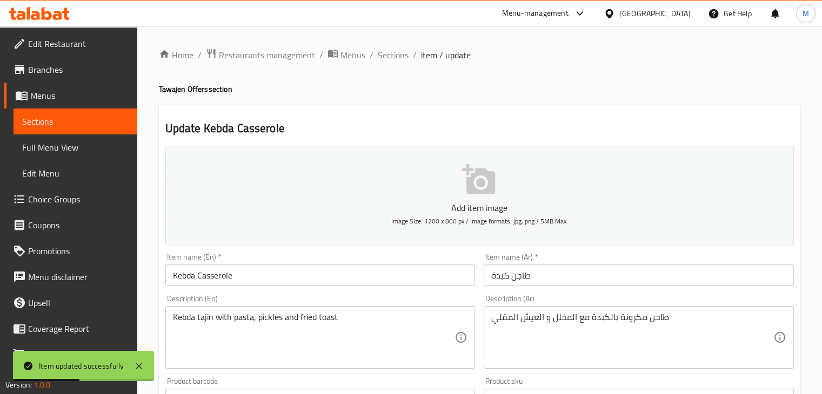
scroll to position [123, 0]
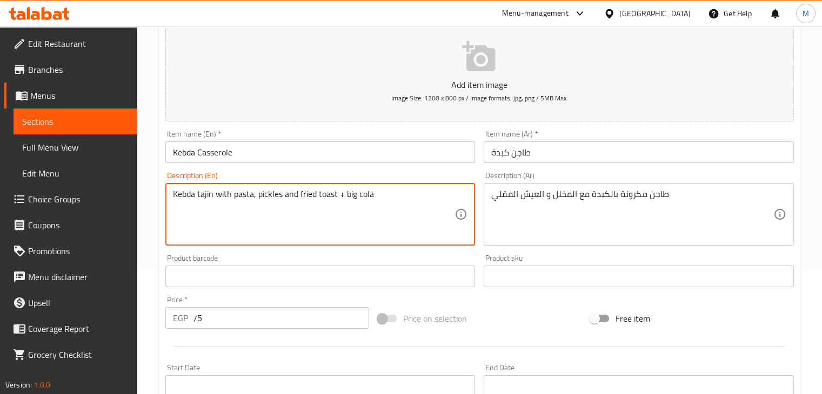
type textarea "Kebda tajin with pasta, pickles and fried toast + big cola"
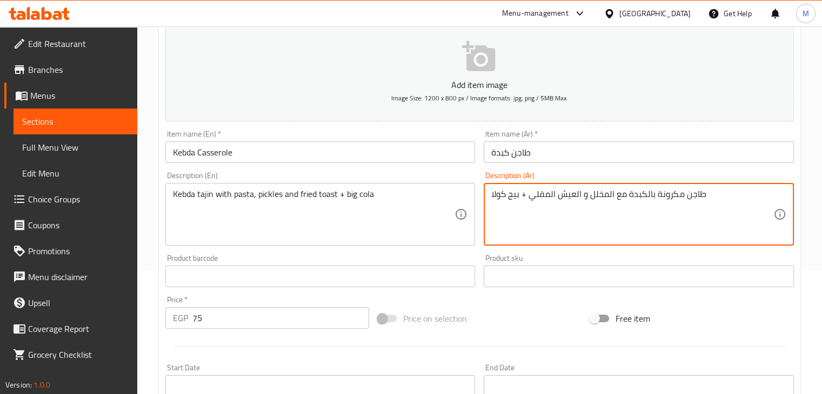
type textarea "طاجن مكرونة بالكبدة مع المخلل و العيش المقلي + بيج كولا"
click at [567, 176] on div "Description (Ar) طاجن مكرونة بالكبدة مع المخلل و العيش المقلي + بيج كولا Descri…" at bounding box center [638, 209] width 310 height 74
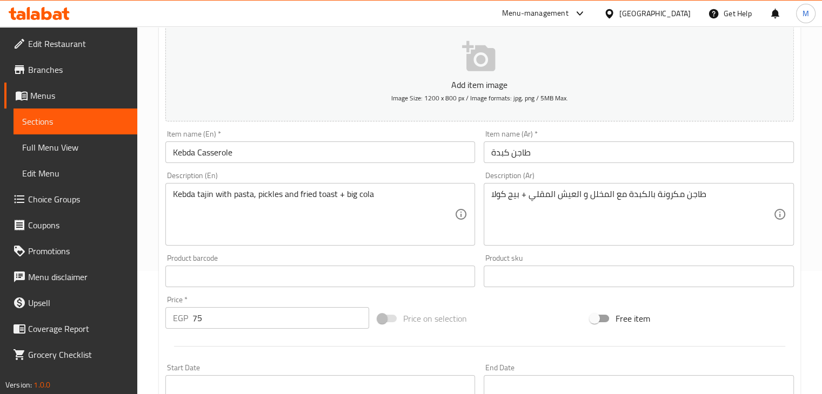
scroll to position [369, 0]
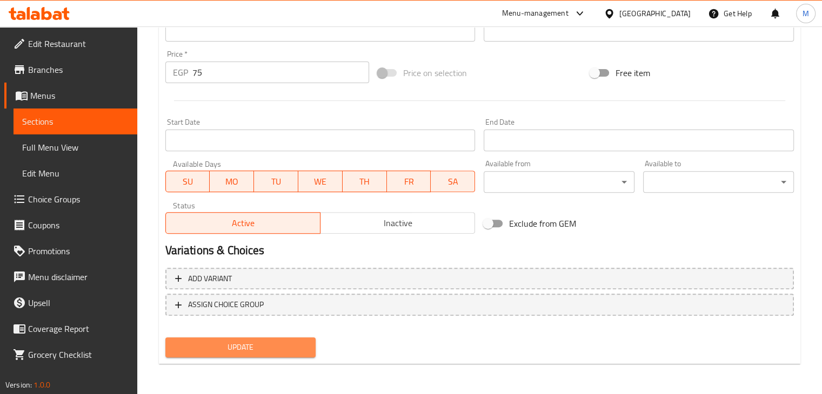
click at [265, 351] on span "Update" at bounding box center [240, 348] width 133 height 14
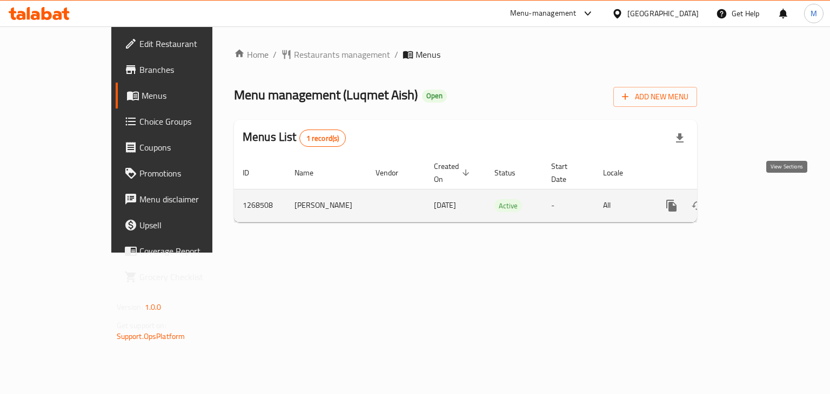
click at [756, 199] on icon "enhanced table" at bounding box center [749, 205] width 13 height 13
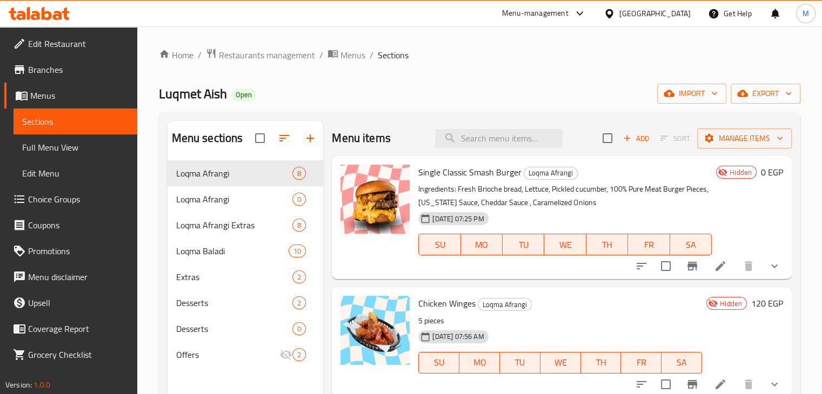
click at [527, 189] on p "Ingredients: Fresh Brioche bread, Lettuce, Pickled cucumber, 100% Pure Meat Bur…" at bounding box center [564, 196] width 293 height 27
click at [264, 312] on div "Desserts 2" at bounding box center [245, 303] width 156 height 26
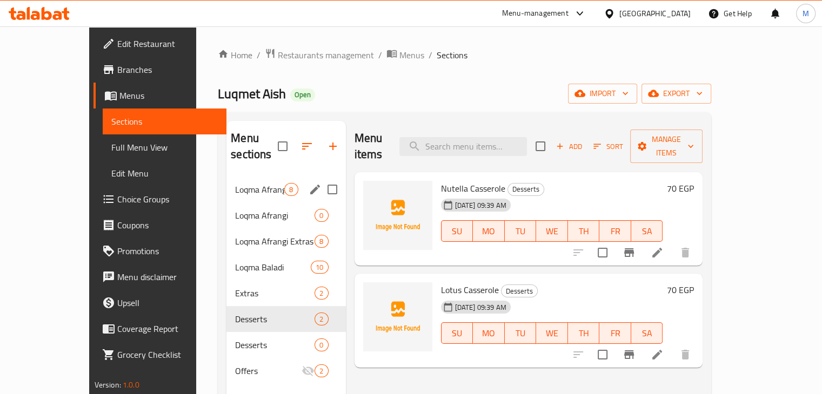
click at [236, 182] on div "Loqma Afrangi 8" at bounding box center [285, 190] width 119 height 26
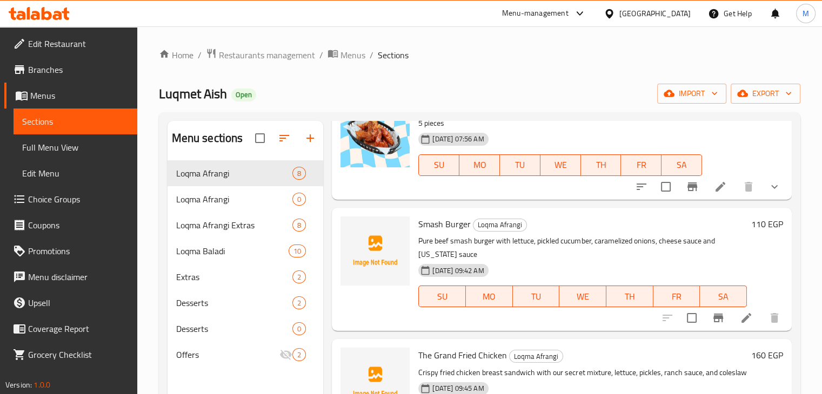
scroll to position [198, 0]
click at [740, 322] on icon at bounding box center [746, 317] width 13 height 13
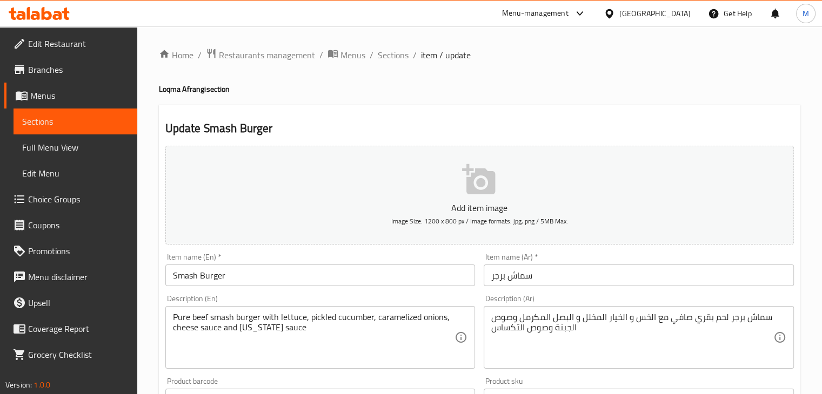
click at [404, 53] on span "Sections" at bounding box center [393, 55] width 31 height 13
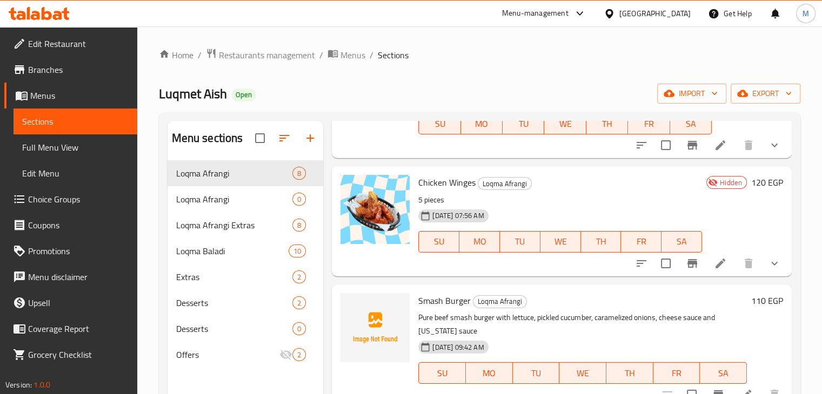
scroll to position [207, 0]
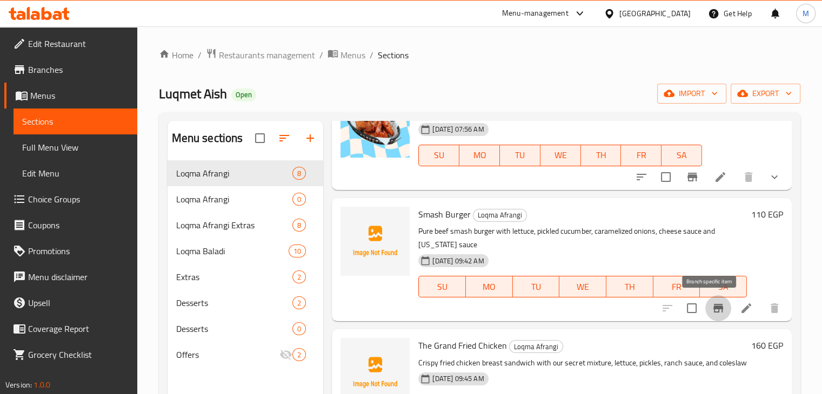
click at [713, 312] on icon "Branch-specific-item" at bounding box center [718, 308] width 10 height 9
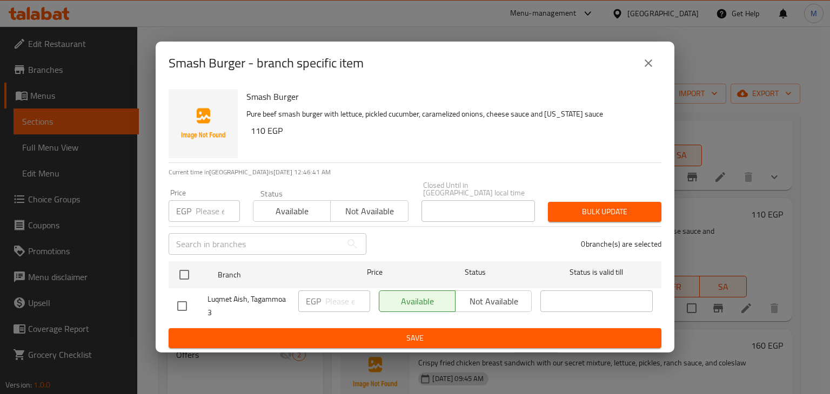
click at [645, 68] on icon "close" at bounding box center [648, 63] width 13 height 13
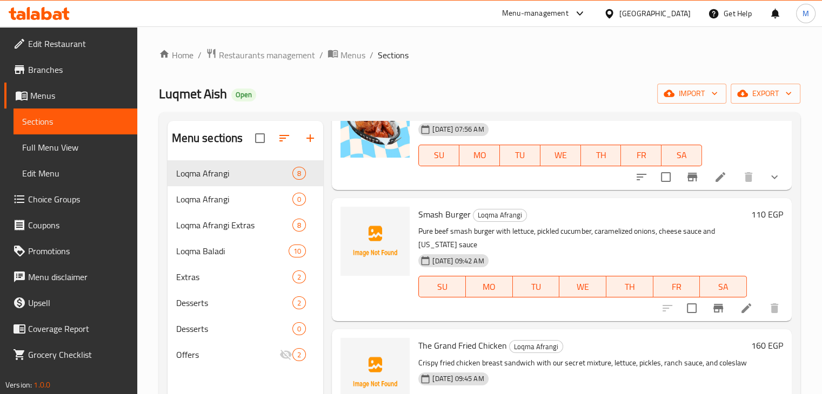
click at [84, 64] on span "Branches" at bounding box center [78, 69] width 100 height 13
